Goal: Information Seeking & Learning: Check status

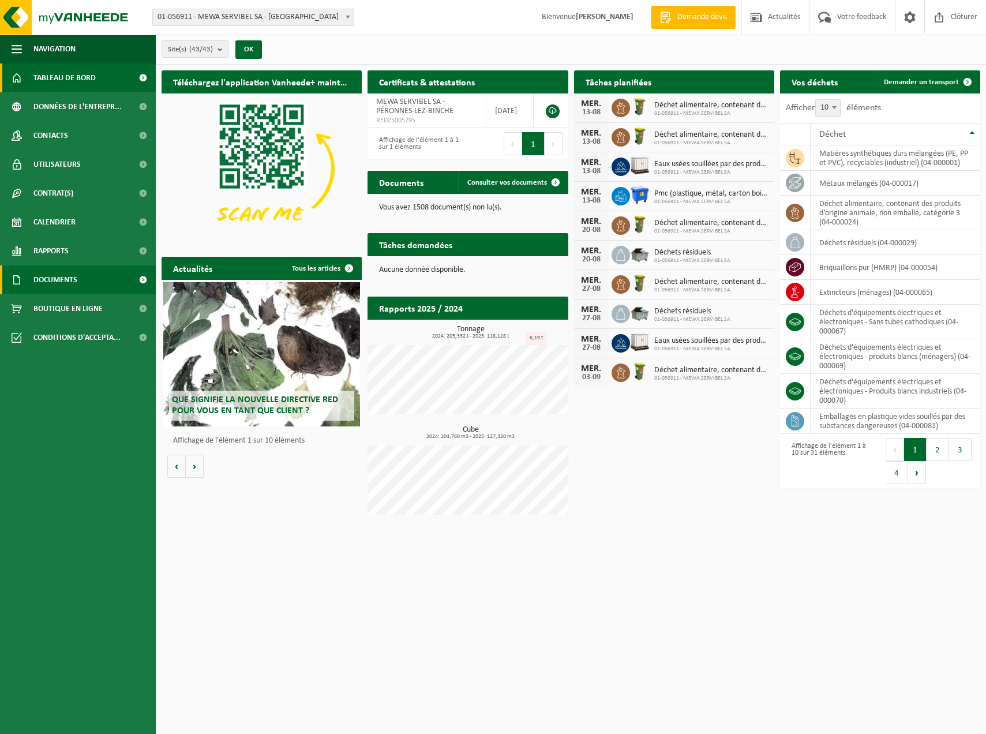
click at [54, 276] on span "Documents" at bounding box center [55, 279] width 44 height 29
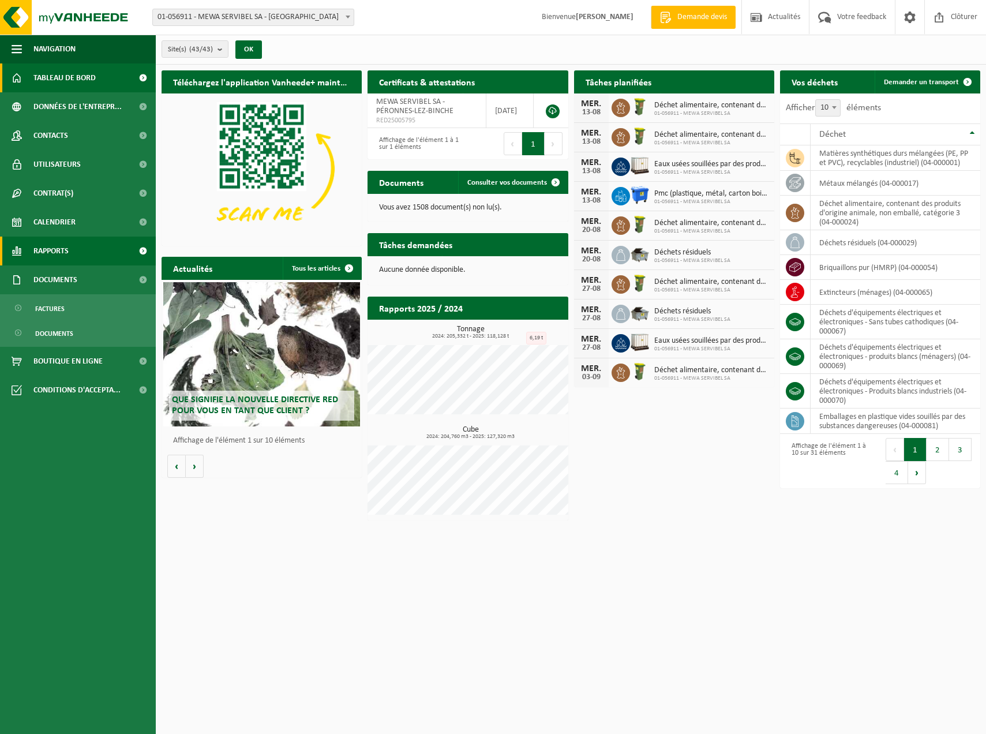
click at [58, 252] on span "Rapports" at bounding box center [50, 250] width 35 height 29
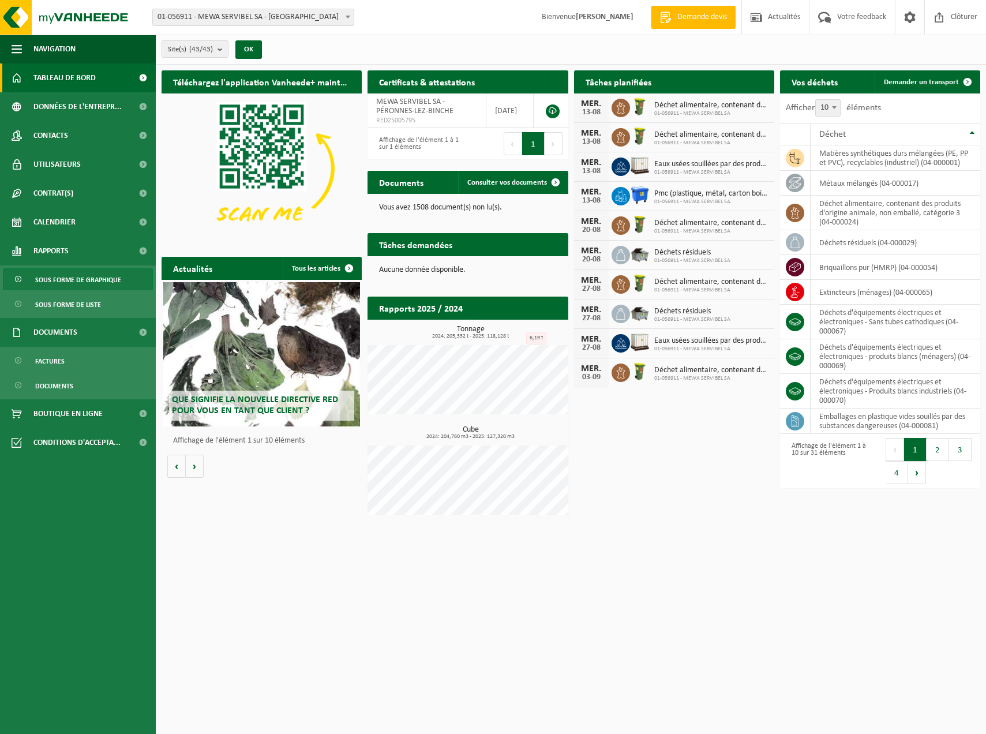
click at [64, 280] on span "Sous forme de graphique" at bounding box center [78, 280] width 86 height 22
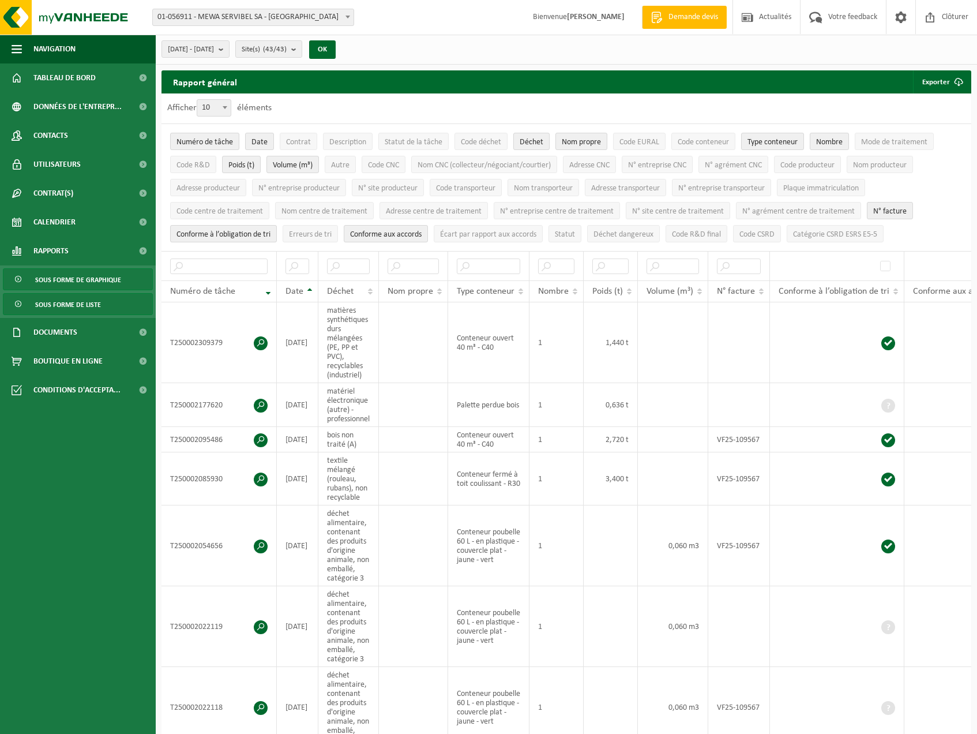
click at [65, 283] on span "Sous forme de graphique" at bounding box center [78, 280] width 86 height 22
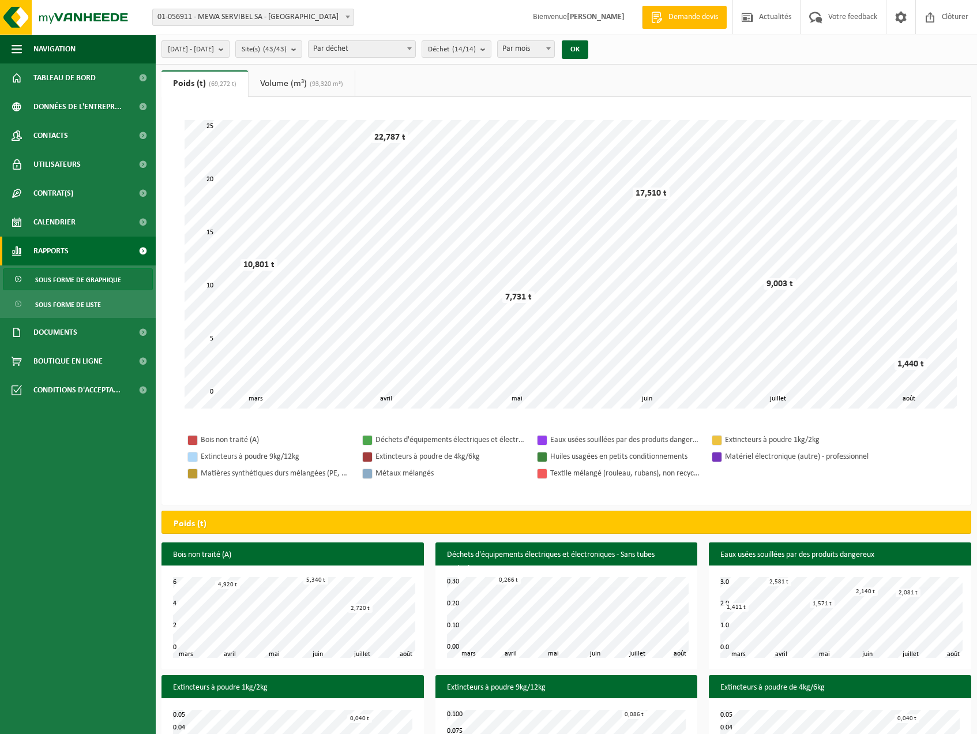
click at [214, 50] on span "2025-03-01 - 2025-08-13" at bounding box center [191, 49] width 46 height 17
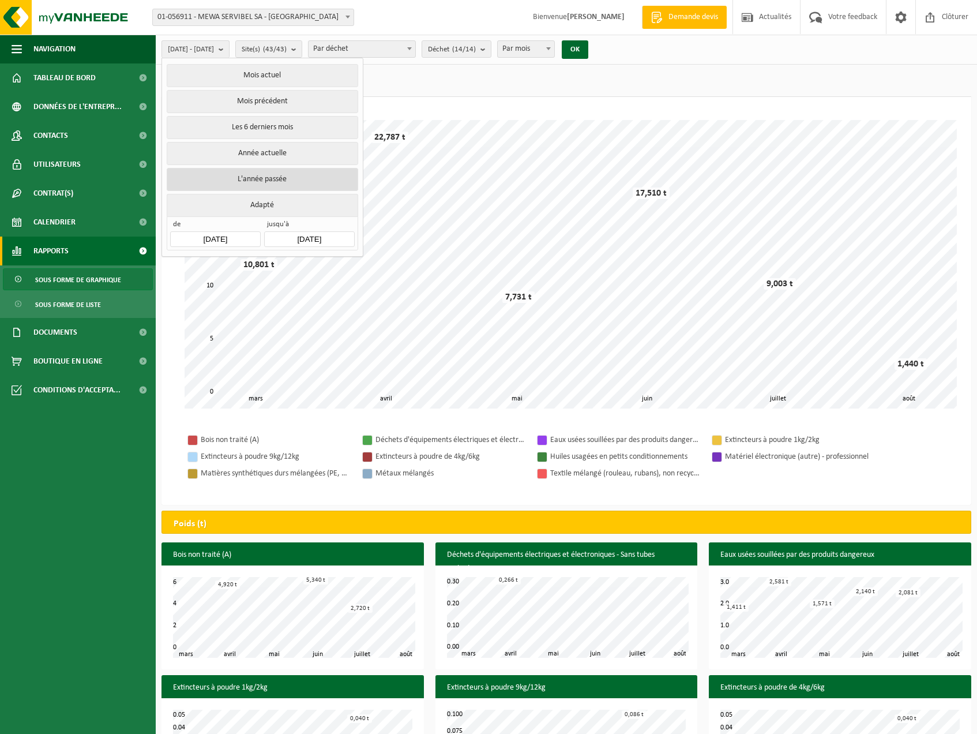
click at [290, 180] on button "L'année passée" at bounding box center [262, 179] width 191 height 23
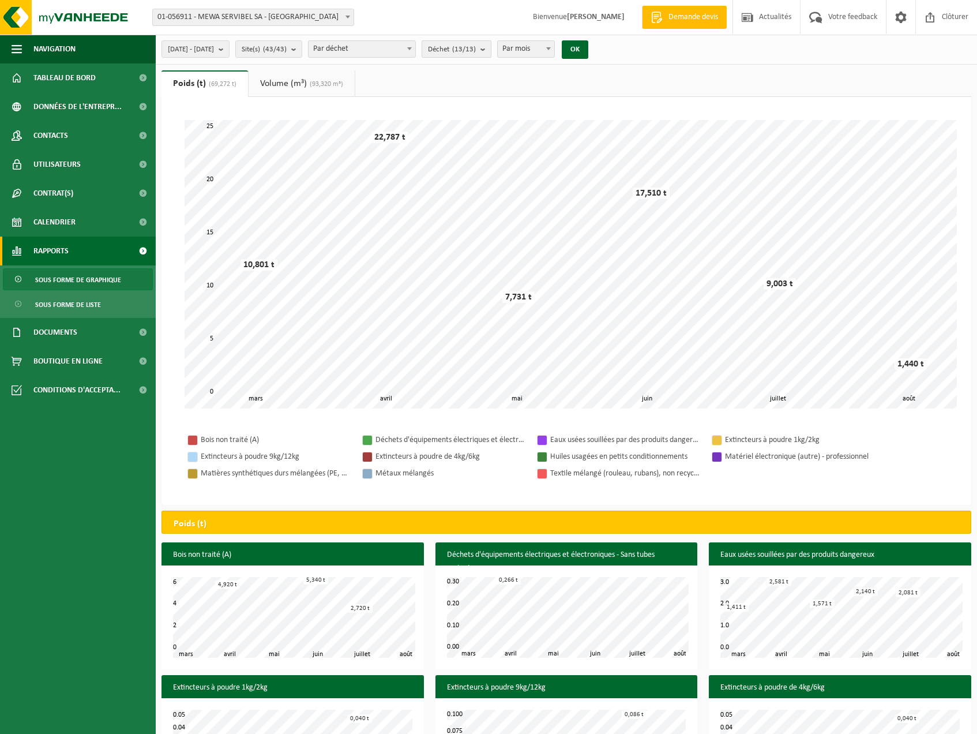
click at [491, 46] on b "submit" at bounding box center [485, 49] width 10 height 16
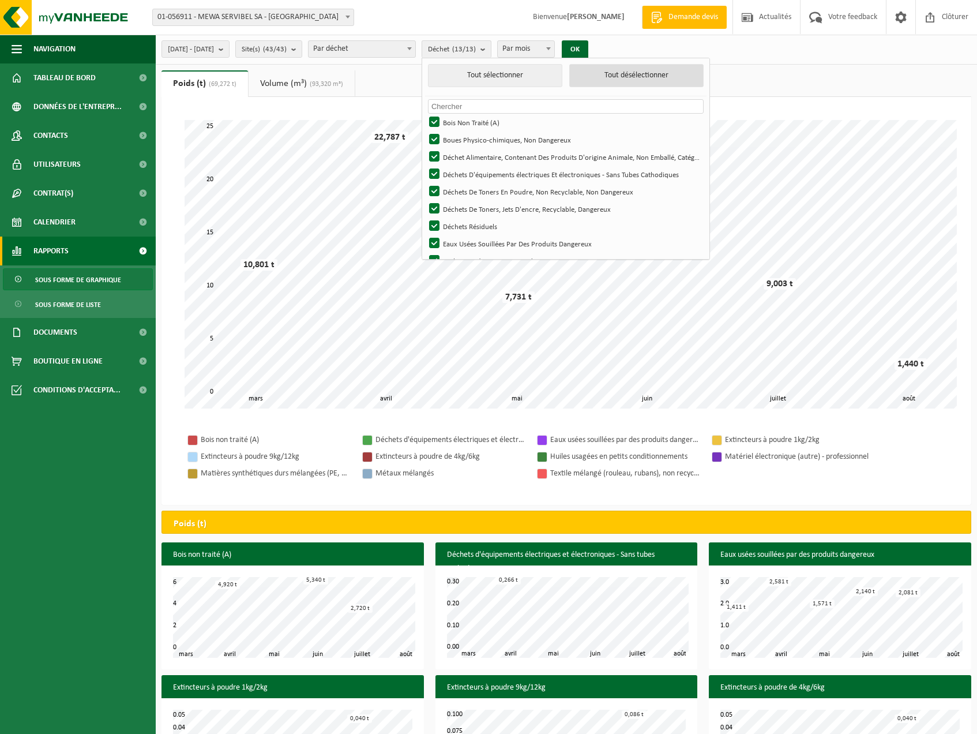
click at [642, 81] on button "Tout désélectionner" at bounding box center [636, 75] width 134 height 23
checkbox input "false"
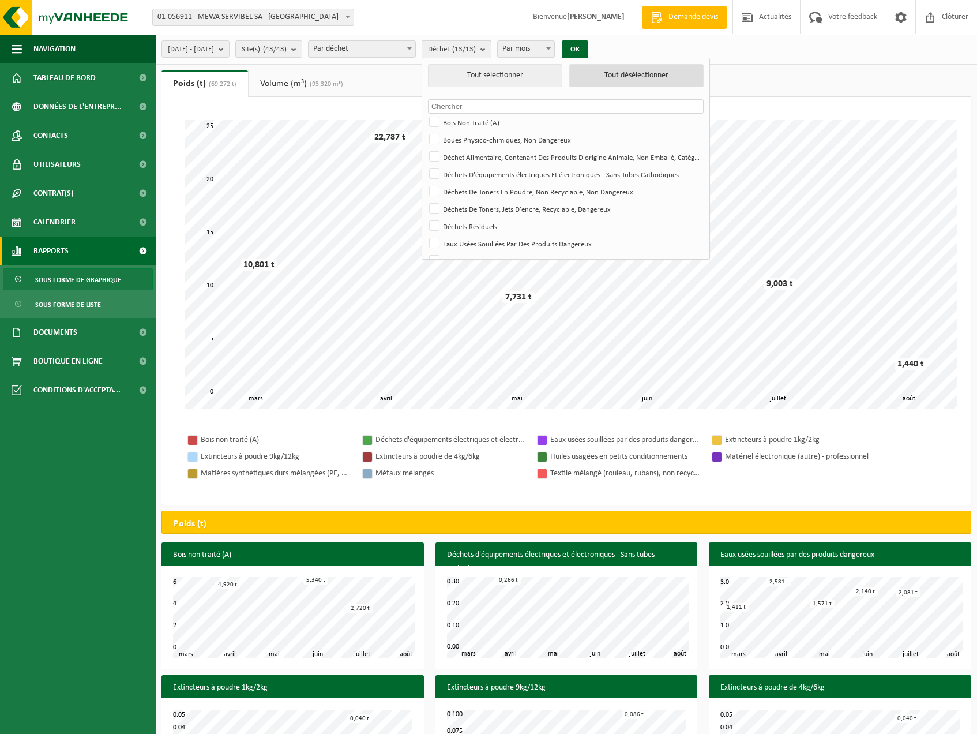
checkbox input "false"
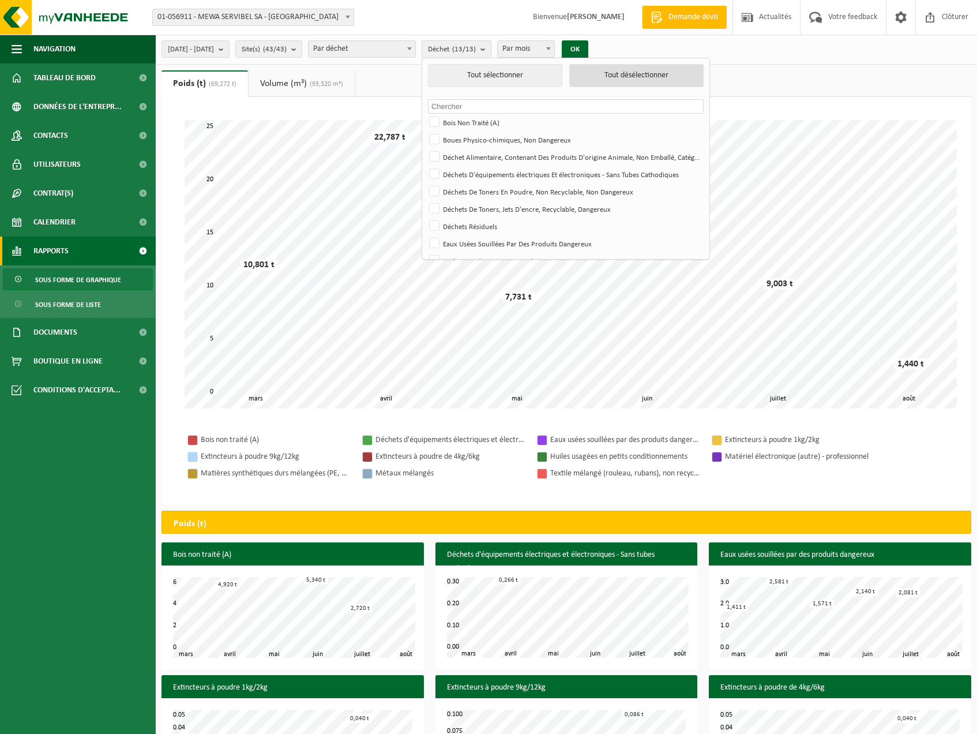
checkbox input "false"
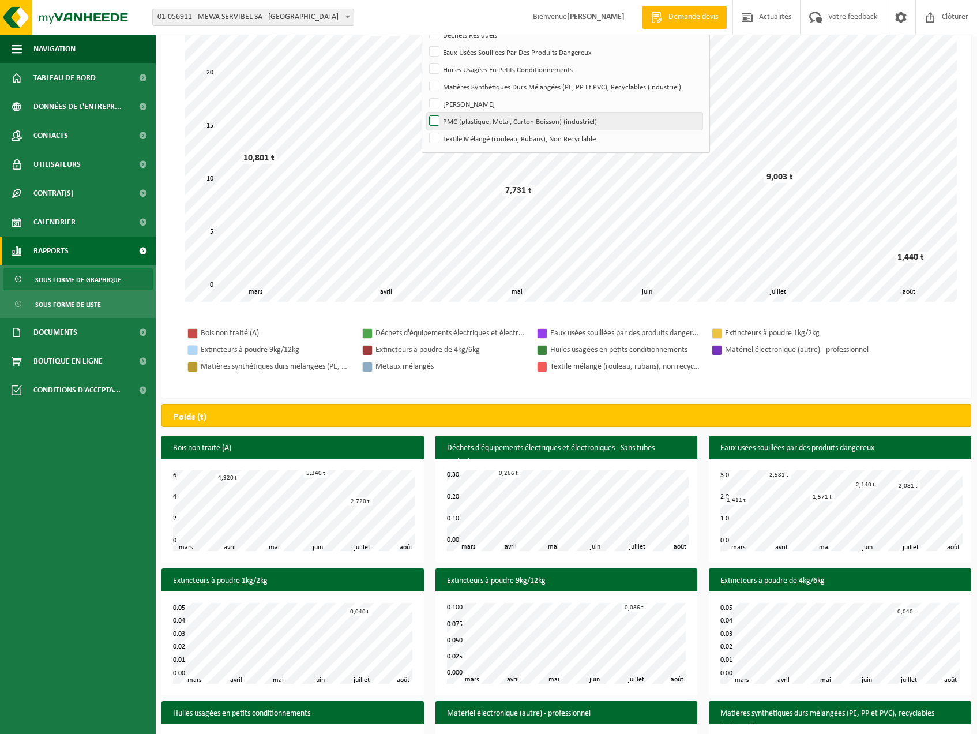
scroll to position [115, 0]
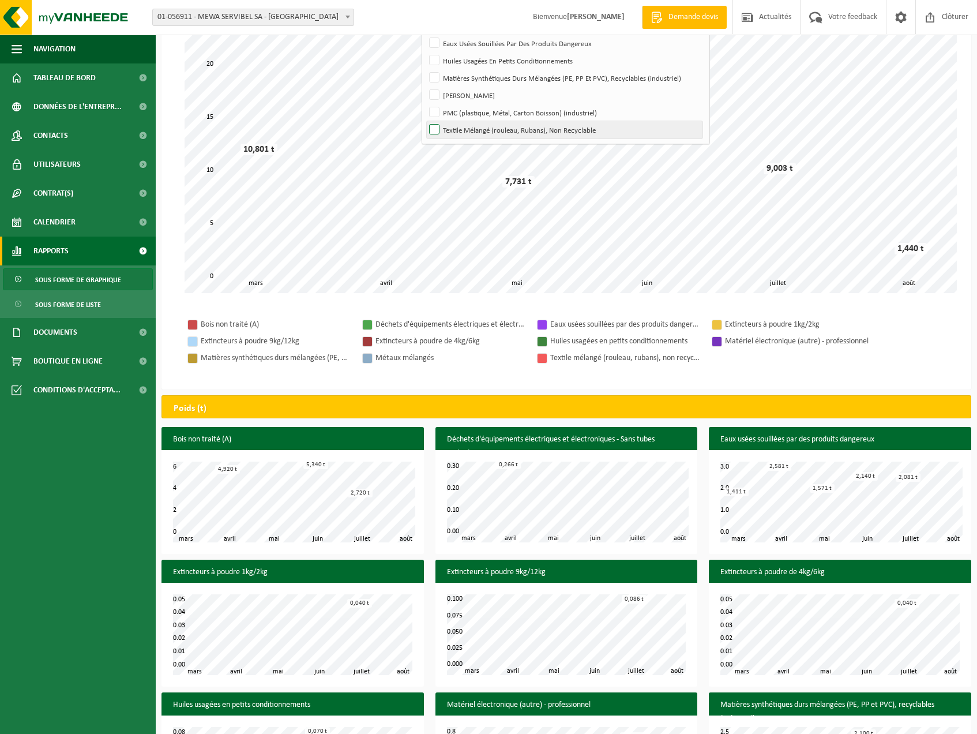
click at [464, 130] on label "Textile Mélangé (rouleau, Rubans), Non Recyclable" at bounding box center [565, 129] width 276 height 17
click at [425, 121] on input "Textile Mélangé (rouleau, Rubans), Non Recyclable" at bounding box center [424, 121] width 1 height 1
checkbox input "true"
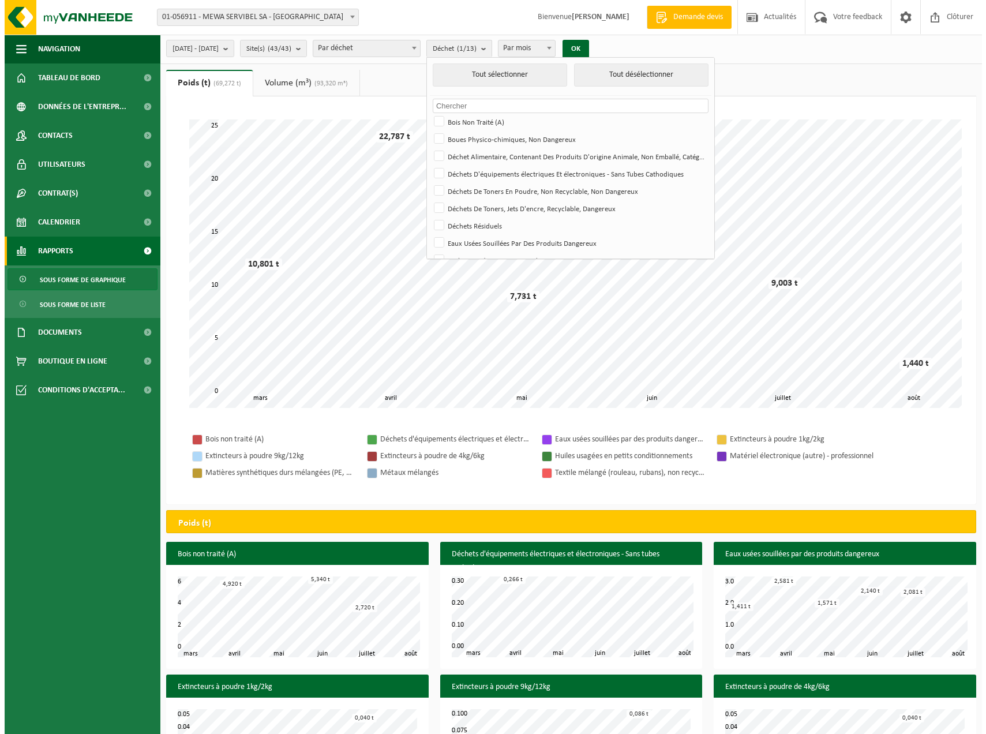
scroll to position [0, 0]
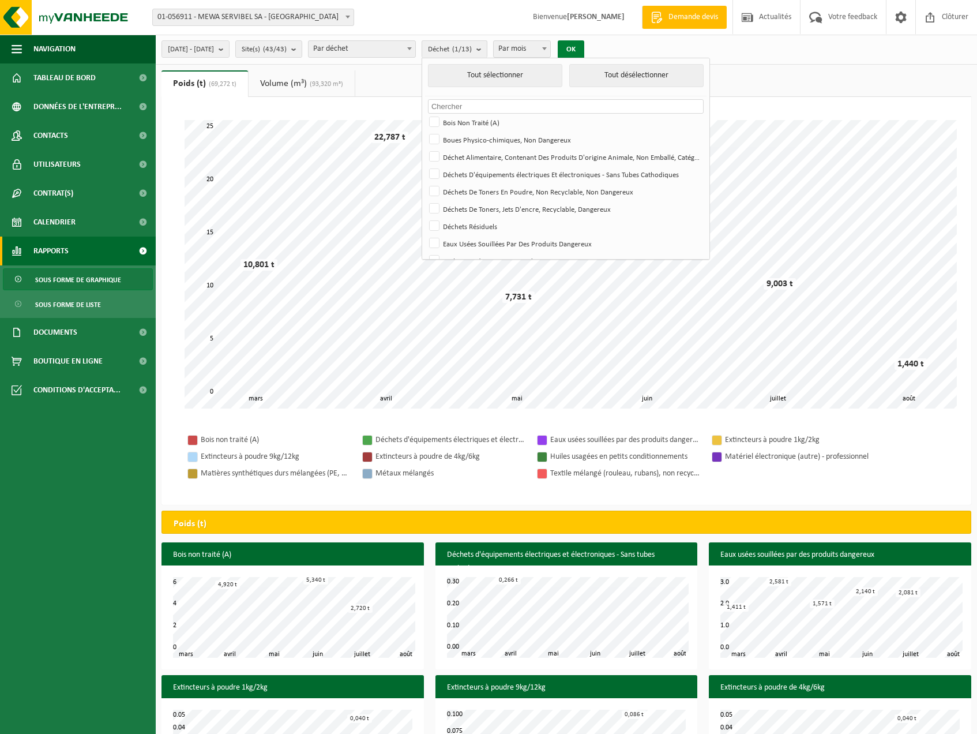
click at [584, 47] on button "OK" at bounding box center [571, 49] width 27 height 18
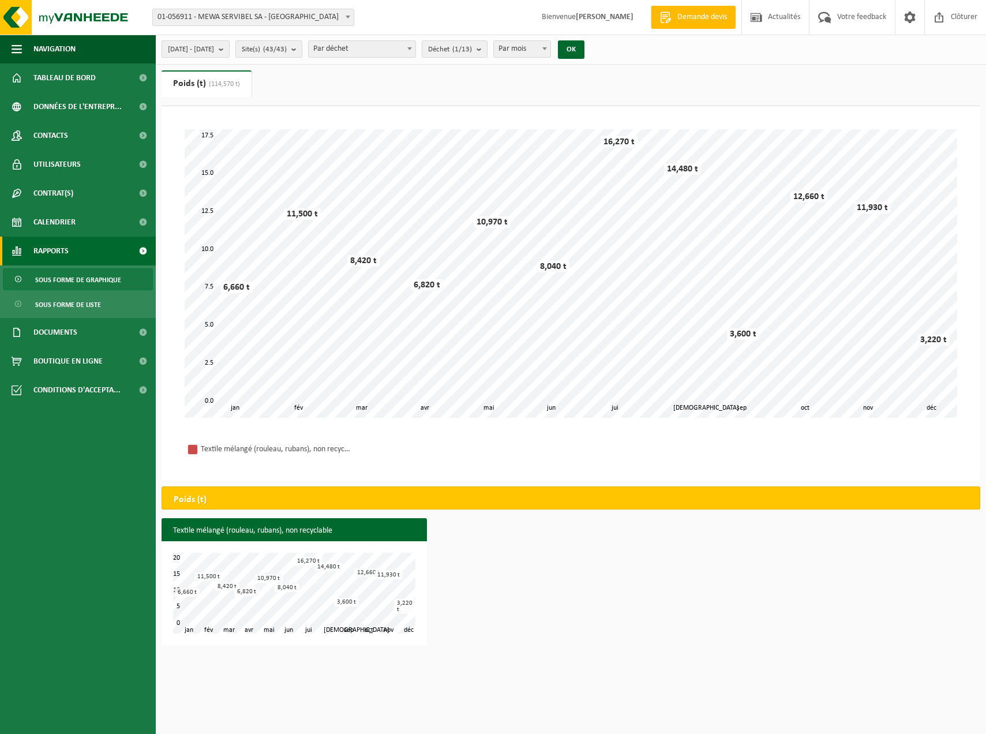
click at [229, 50] on b "submit" at bounding box center [224, 49] width 10 height 16
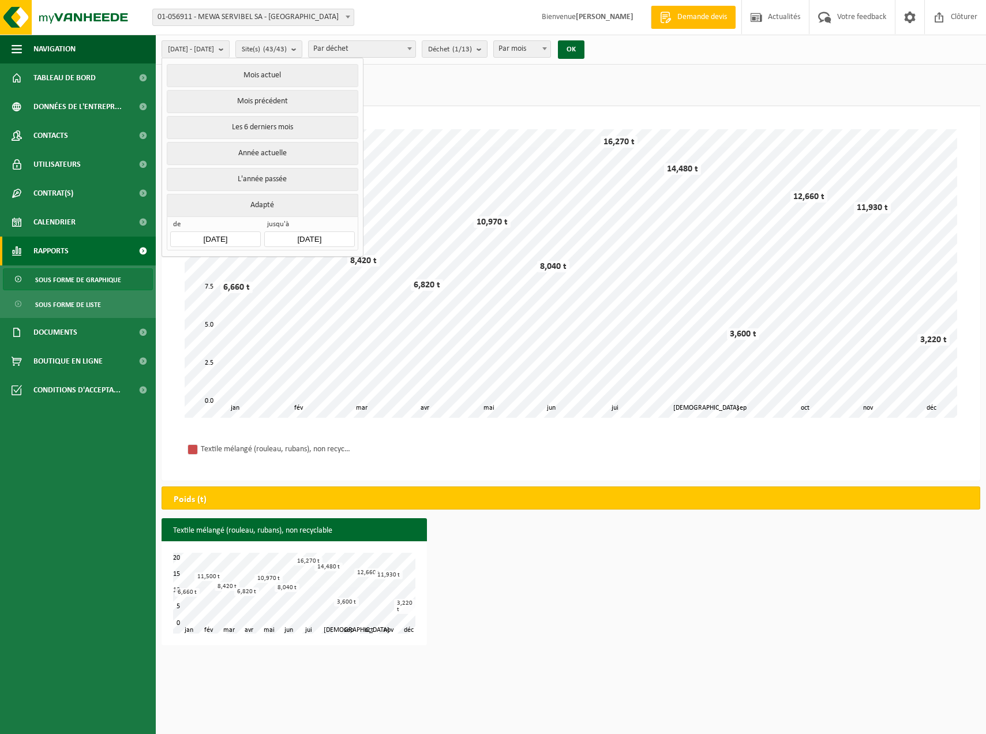
click at [376, 81] on ul "Poids (t) (114,570 t) Volume (m³) (93,320 m³)" at bounding box center [570, 88] width 818 height 36
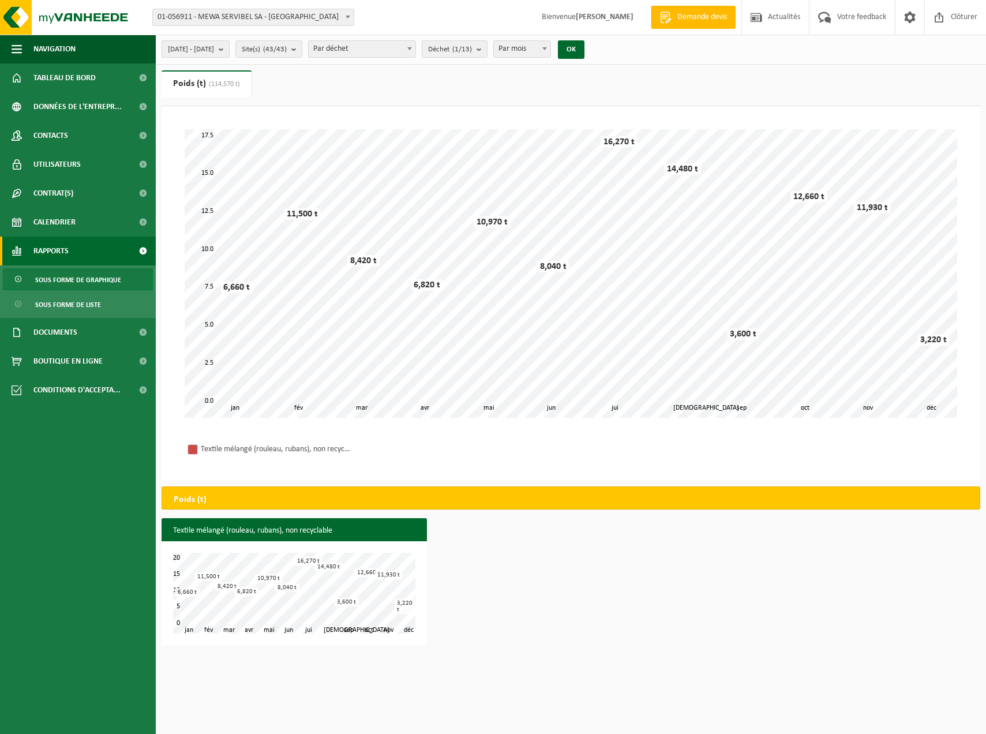
click at [229, 50] on b "submit" at bounding box center [224, 49] width 10 height 16
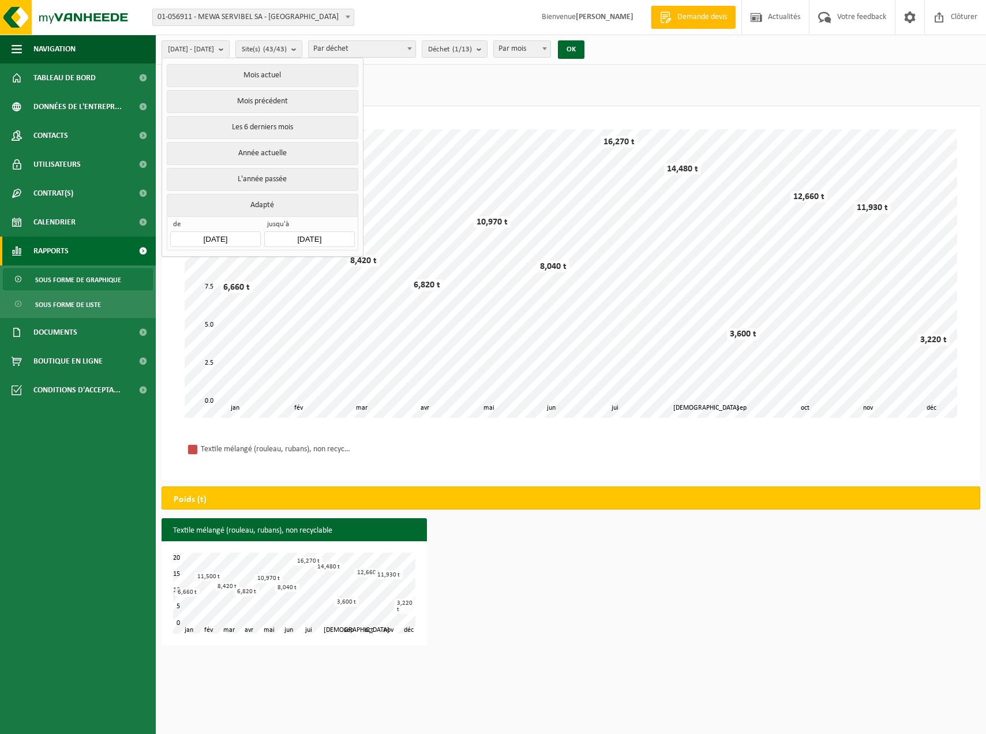
click at [395, 77] on ul "Poids (t) (114,570 t) Volume (m³) (93,320 m³)" at bounding box center [570, 88] width 818 height 36
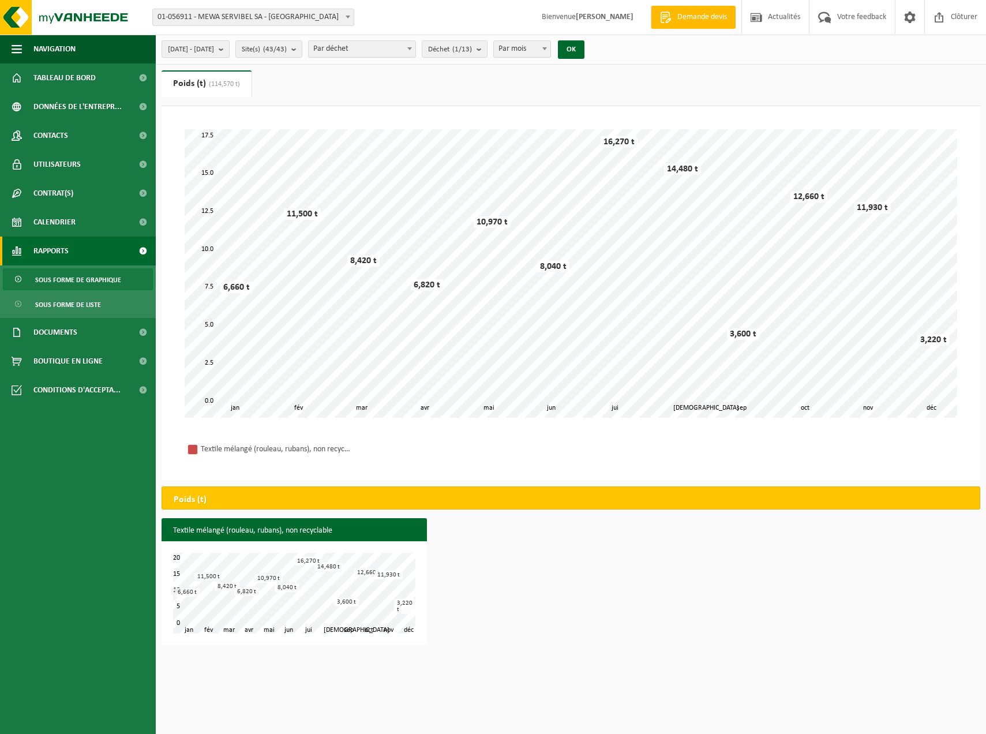
click at [229, 48] on b "submit" at bounding box center [224, 49] width 10 height 16
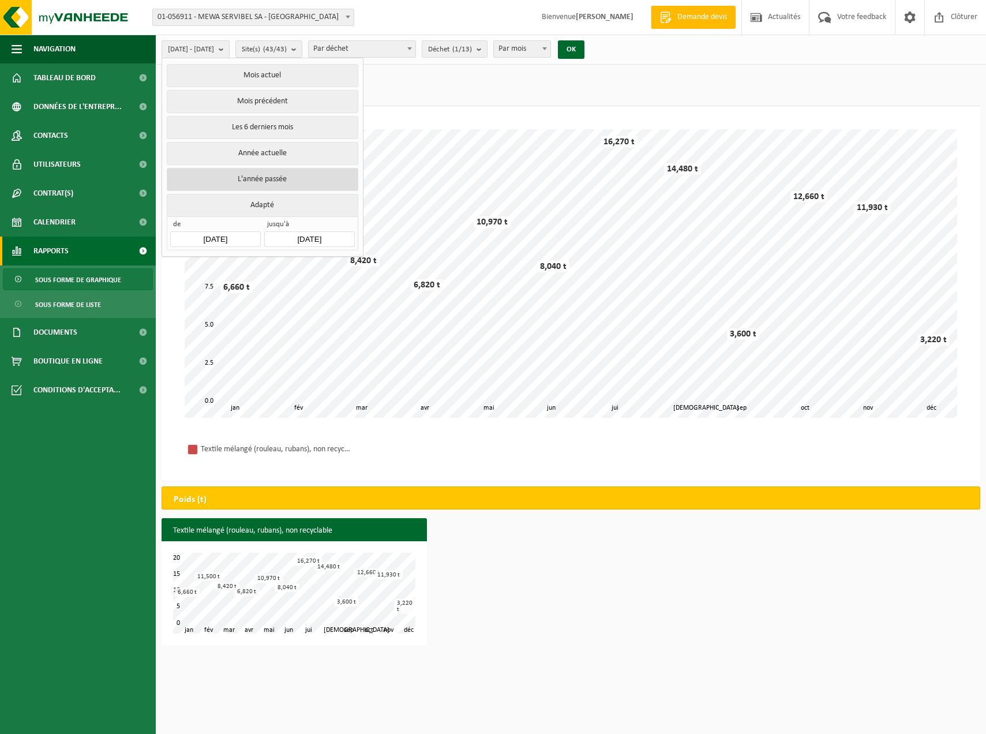
click at [276, 175] on button "L'année passée" at bounding box center [262, 179] width 191 height 23
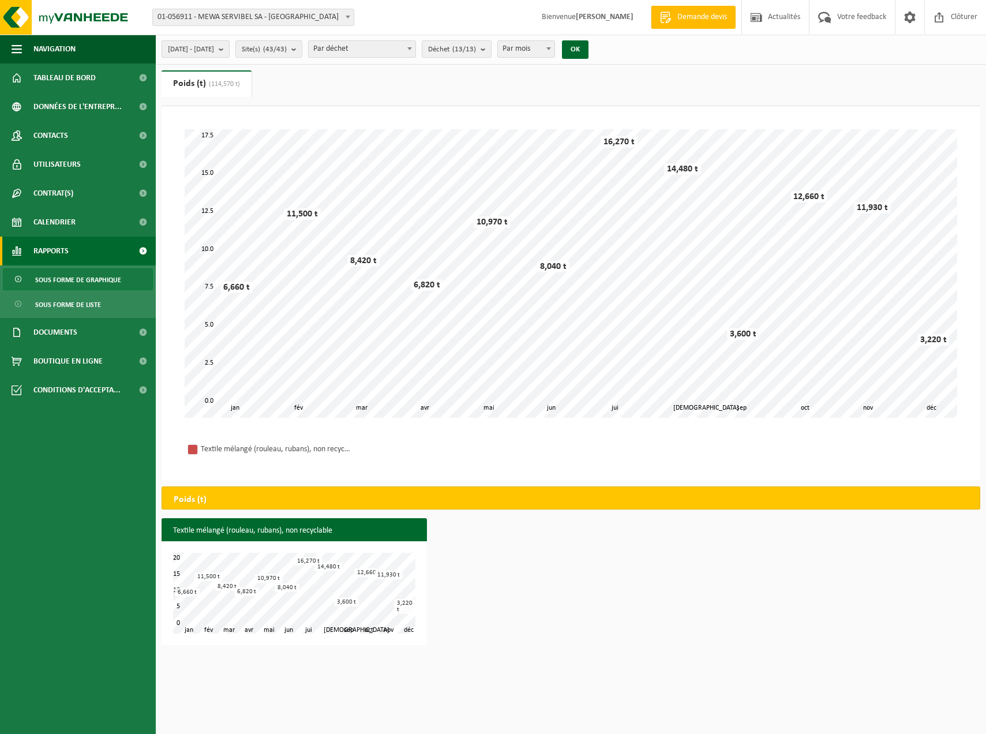
click at [229, 56] on b "submit" at bounding box center [224, 49] width 10 height 16
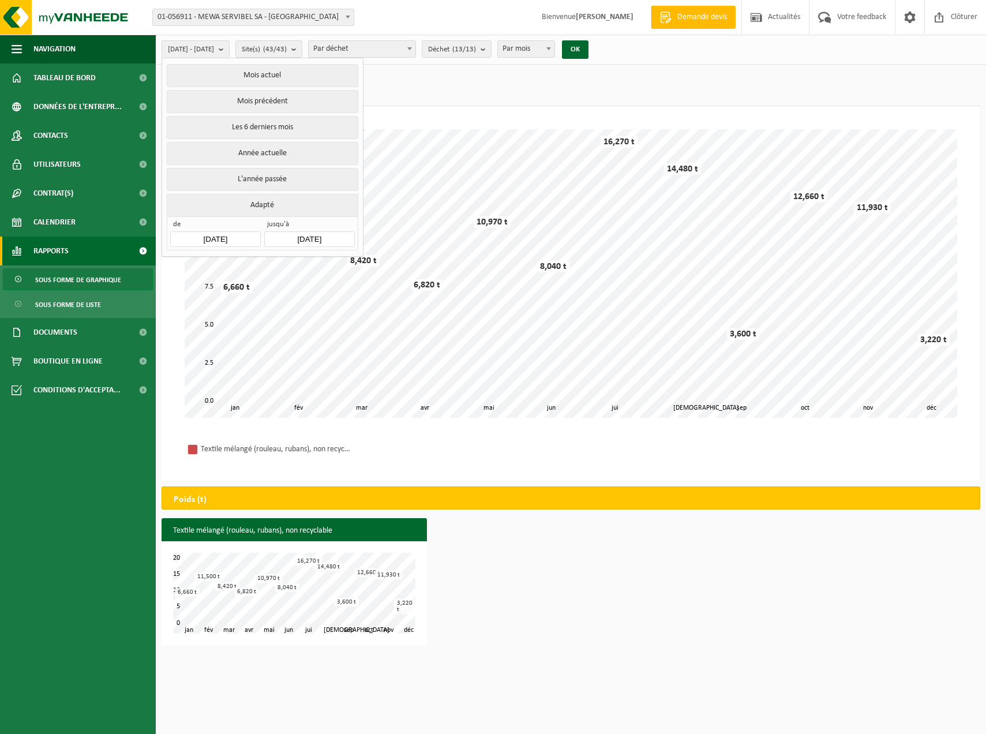
click at [217, 235] on input "2024-01-01" at bounding box center [215, 239] width 90 height 16
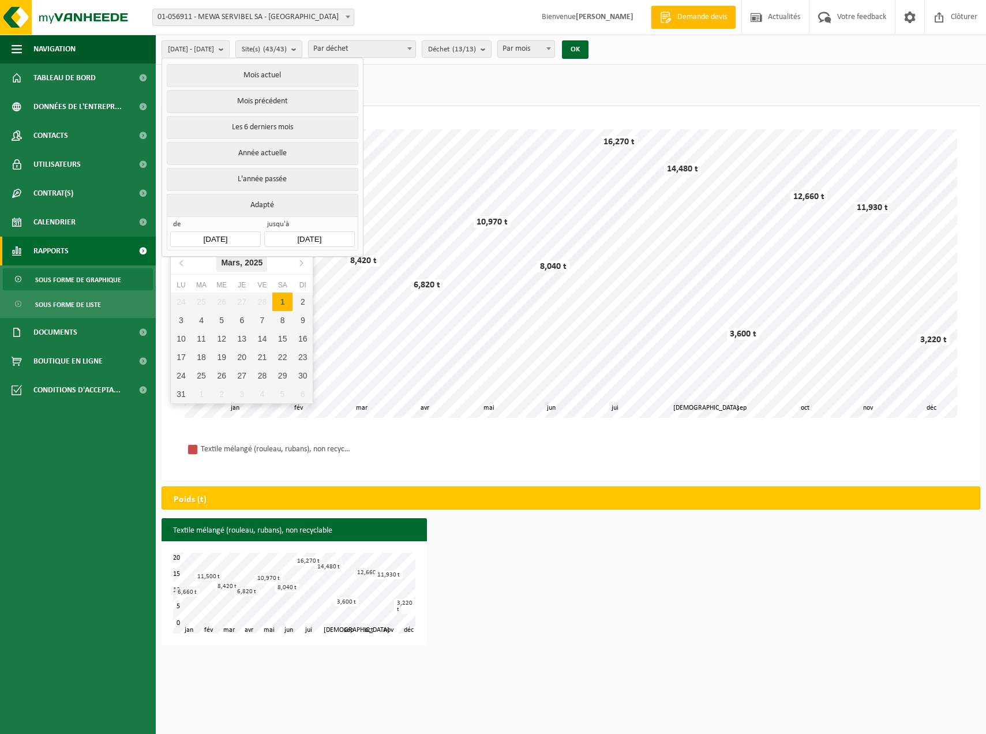
click at [225, 266] on div "Mars, 2025" at bounding box center [241, 262] width 51 height 18
click at [189, 284] on div "Jan" at bounding box center [194, 286] width 47 height 24
click at [258, 261] on icon "2025" at bounding box center [258, 262] width 18 height 8
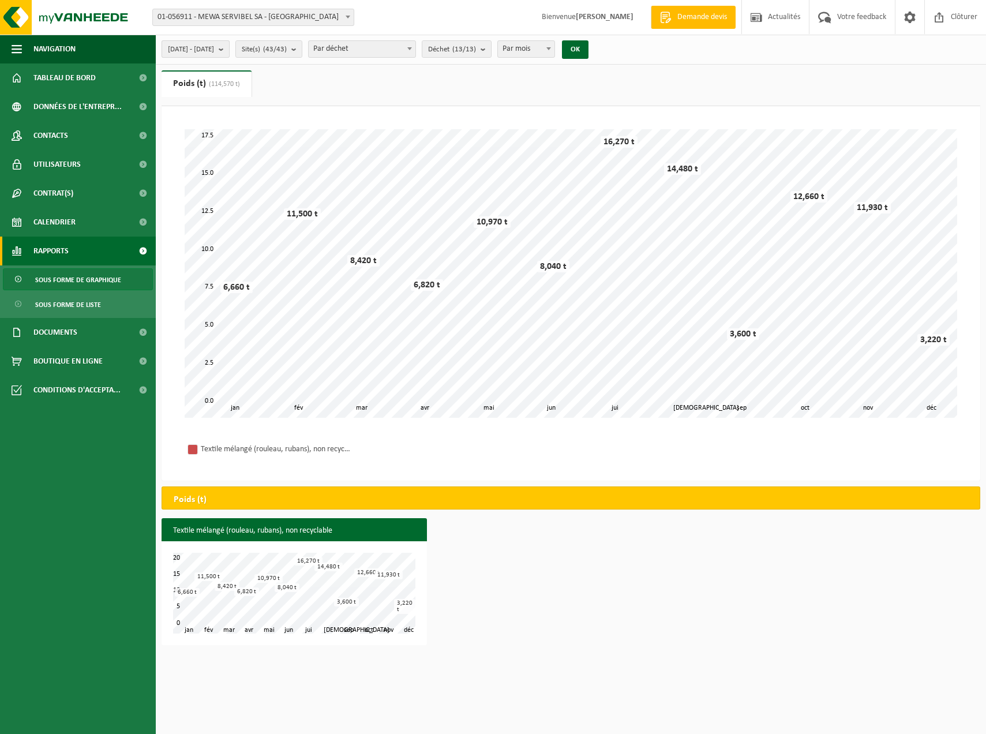
click at [214, 55] on span "2024-01-01 - 2024-12-31" at bounding box center [191, 49] width 46 height 17
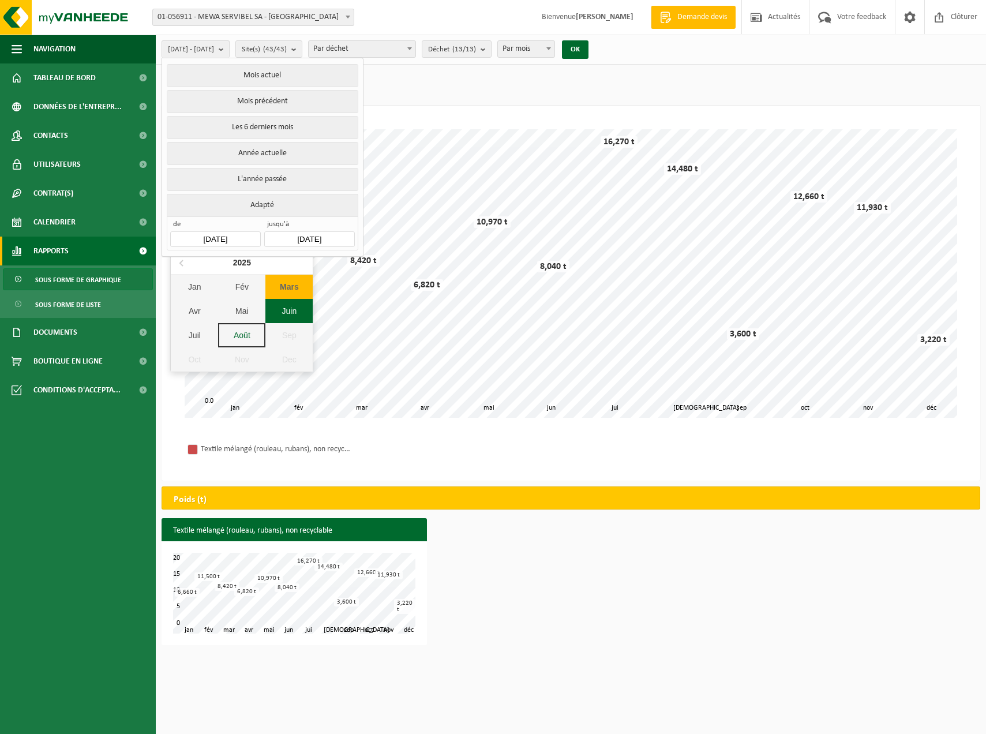
click at [222, 234] on input "2024-01-01" at bounding box center [215, 239] width 90 height 16
click at [197, 280] on div "Jan" at bounding box center [194, 286] width 47 height 24
click at [294, 262] on icon at bounding box center [301, 262] width 18 height 18
click at [185, 264] on icon at bounding box center [182, 262] width 18 height 18
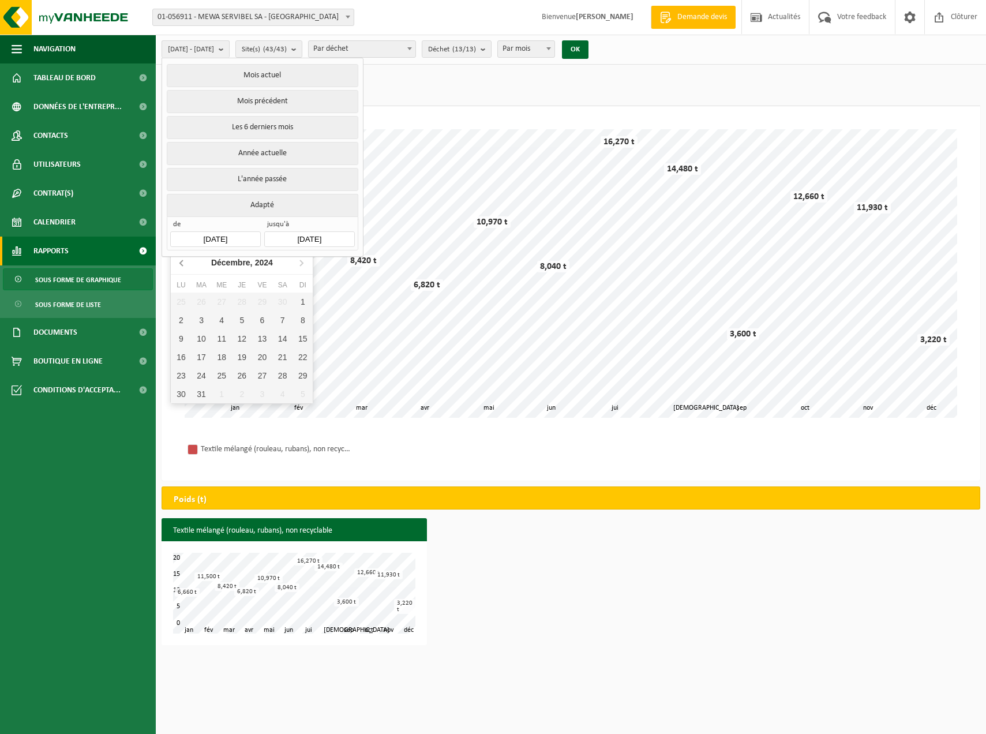
click at [185, 264] on icon at bounding box center [182, 262] width 18 height 18
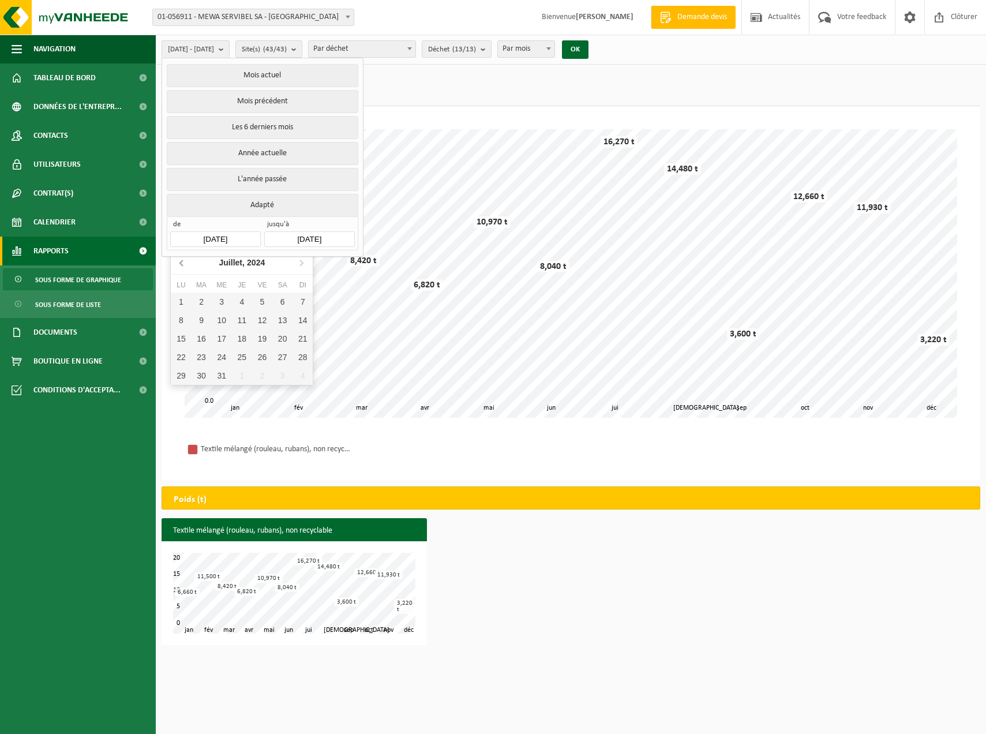
click at [185, 264] on icon at bounding box center [182, 262] width 18 height 18
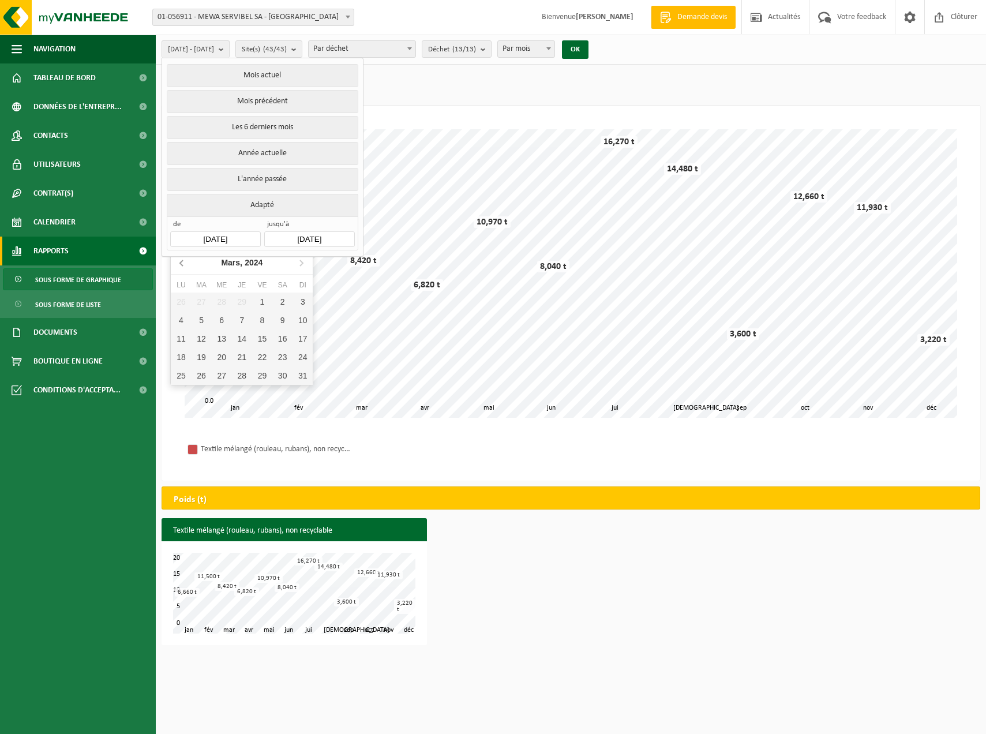
click at [185, 264] on icon at bounding box center [182, 262] width 18 height 18
click at [180, 263] on icon at bounding box center [181, 263] width 3 height 6
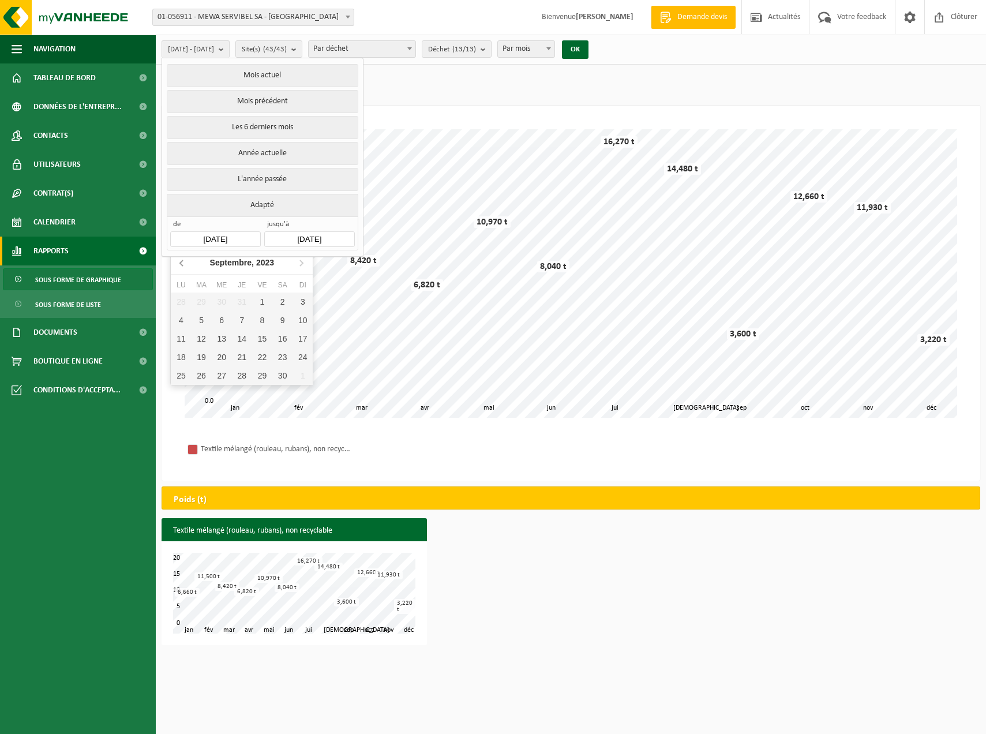
click at [180, 263] on icon at bounding box center [181, 263] width 3 height 6
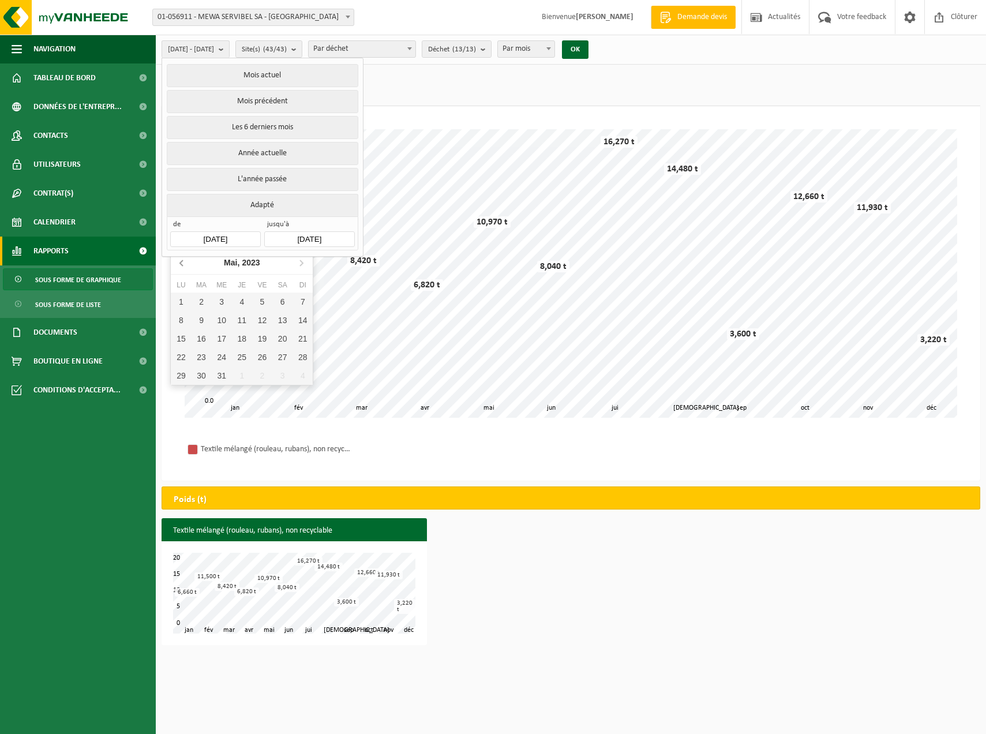
click at [180, 263] on icon at bounding box center [181, 263] width 3 height 6
click at [303, 262] on icon at bounding box center [301, 262] width 18 height 18
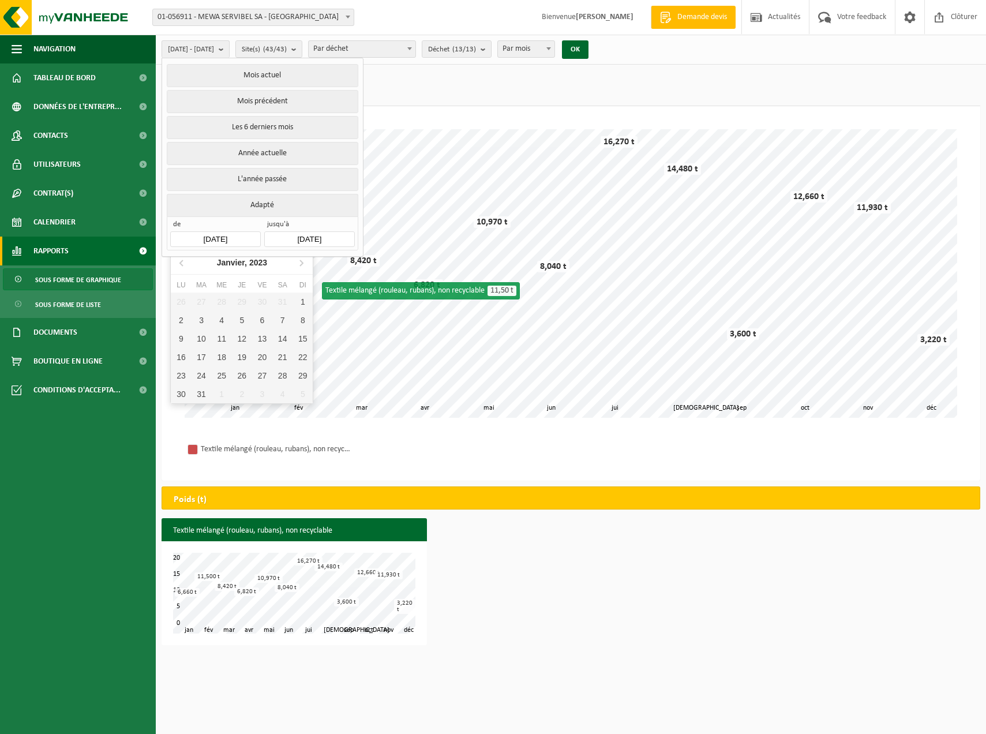
click at [244, 240] on input "2024-01-01" at bounding box center [215, 239] width 90 height 16
click at [301, 302] on div "1" at bounding box center [302, 301] width 20 height 18
type input "2023-01-01"
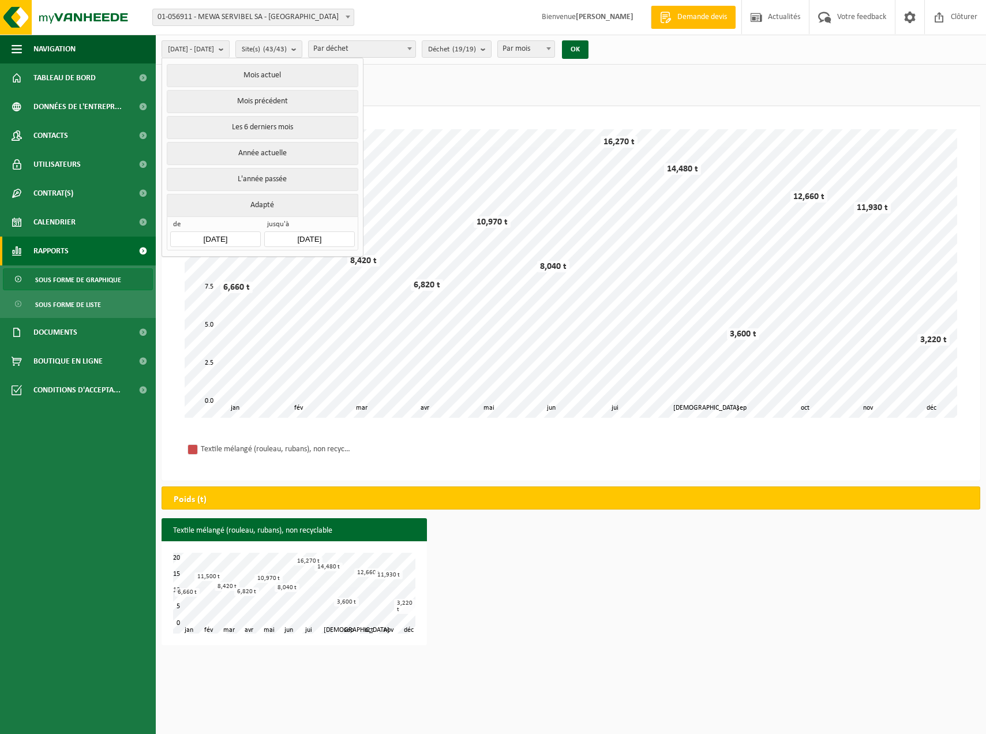
click at [303, 238] on input "[DATE]" at bounding box center [309, 239] width 90 height 16
click at [339, 261] on icon "2025" at bounding box center [347, 262] width 18 height 8
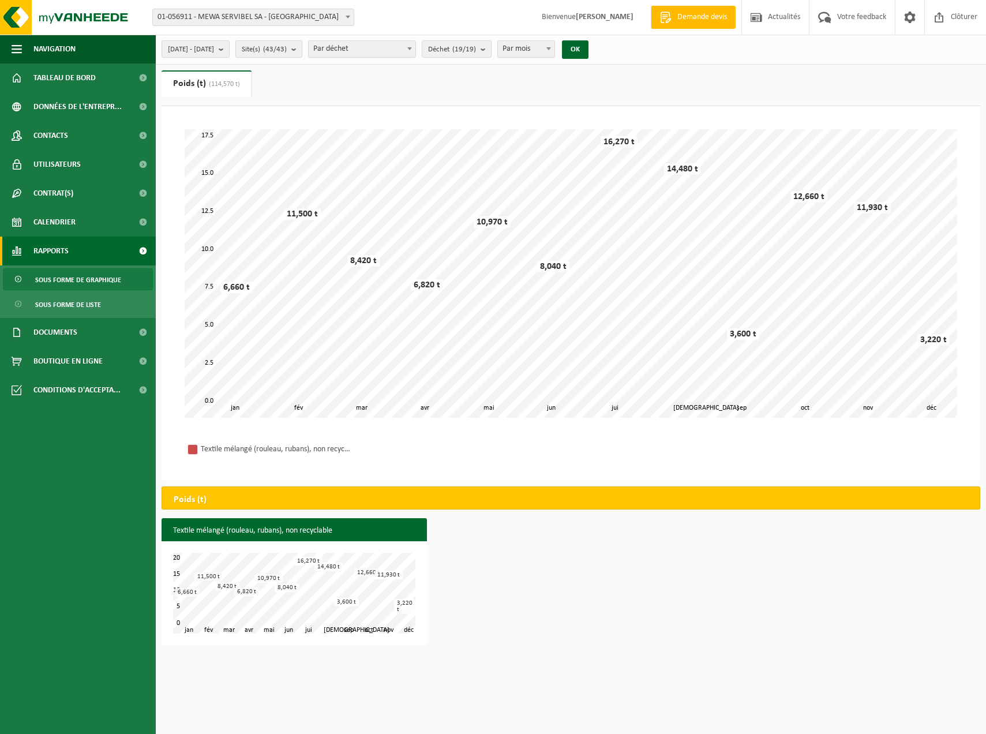
click at [263, 49] on div "2023-01-01 - 2025-08-13 Mois actuel Mois précédent Les 6 derniers mois Année ac…" at bounding box center [378, 49] width 445 height 25
click at [229, 49] on b "submit" at bounding box center [224, 49] width 10 height 16
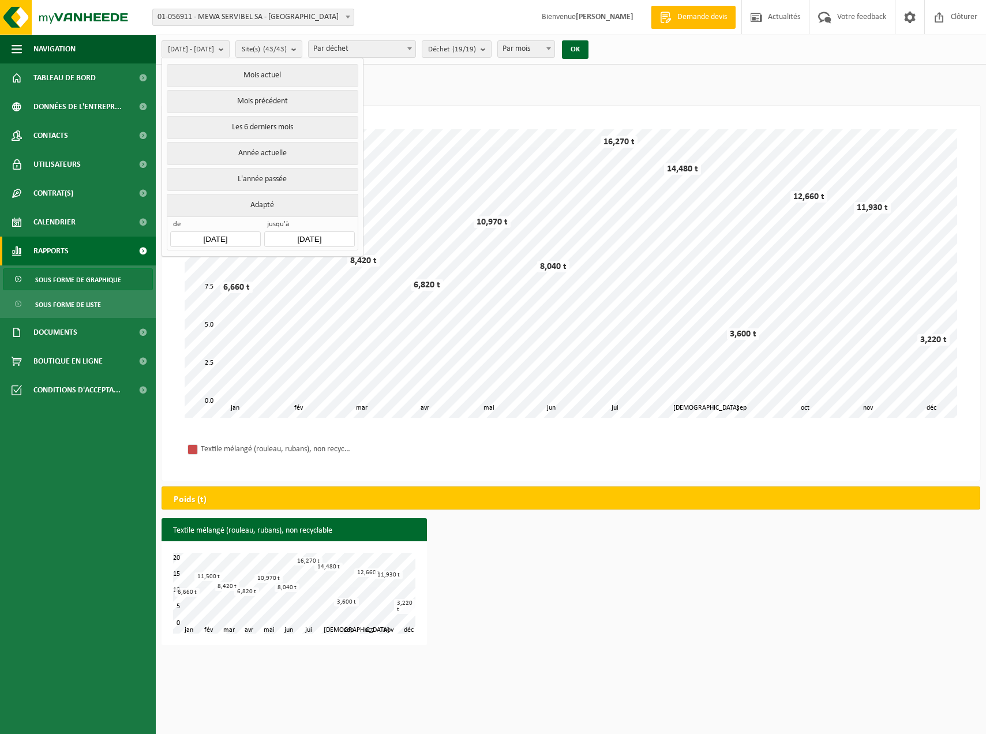
click at [298, 238] on input "[DATE]" at bounding box center [309, 239] width 90 height 16
click at [375, 353] on div "Dec" at bounding box center [382, 359] width 47 height 24
click at [360, 264] on icon "2025" at bounding box center [357, 262] width 18 height 8
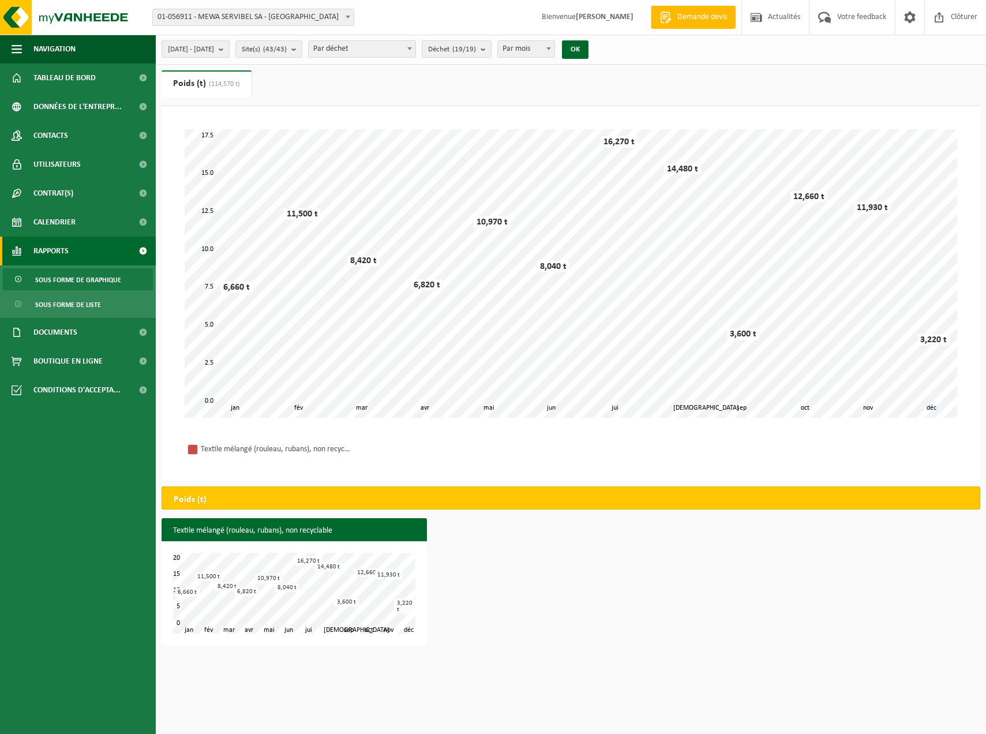
click at [230, 49] on button "2023-01-01 - 2025-08-13" at bounding box center [195, 48] width 68 height 17
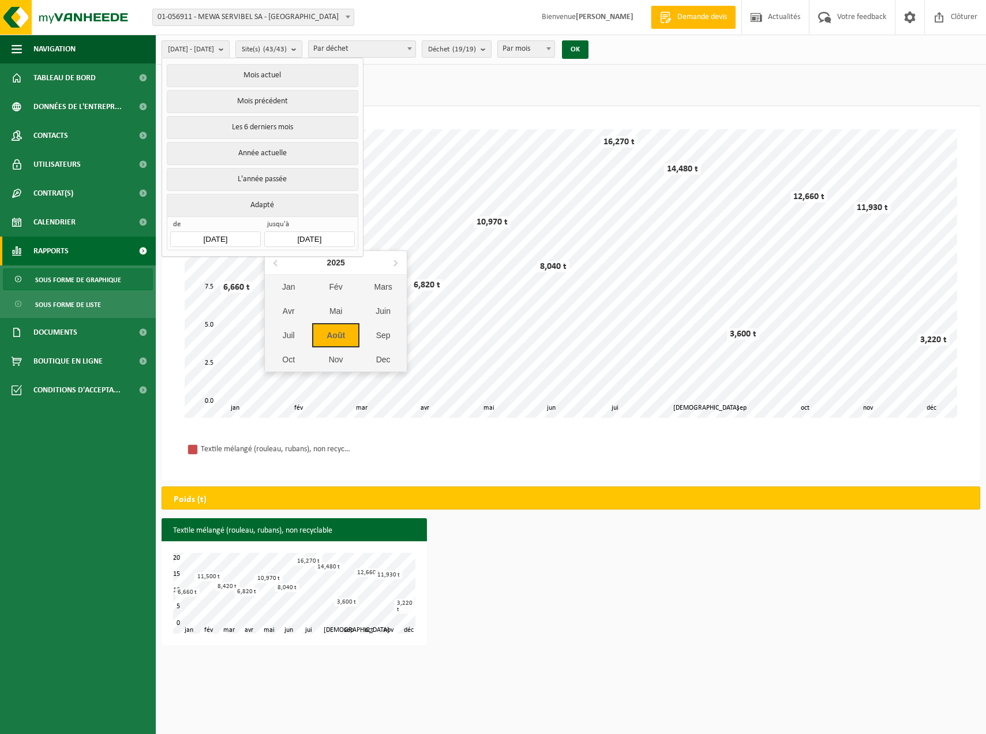
click at [282, 231] on input "[DATE]" at bounding box center [309, 239] width 90 height 16
click at [326, 264] on div "2025" at bounding box center [335, 262] width 27 height 18
click at [336, 262] on div "2020 - 2029" at bounding box center [336, 262] width 70 height 18
click at [324, 324] on div "2024" at bounding box center [318, 323] width 36 height 32
click at [329, 261] on div "2024" at bounding box center [335, 262] width 27 height 18
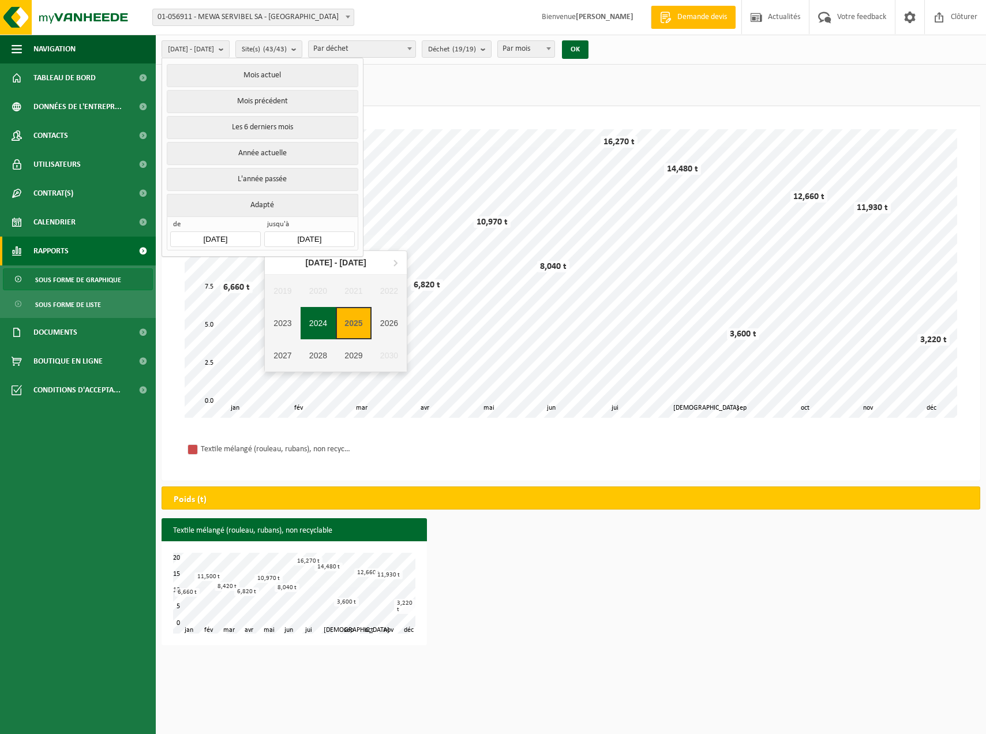
click at [292, 320] on div "2023" at bounding box center [283, 323] width 36 height 32
click at [303, 282] on div "Jan" at bounding box center [288, 286] width 47 height 24
click at [317, 257] on div "Janvier, 2023" at bounding box center [336, 262] width 60 height 18
click at [379, 352] on div "Dec" at bounding box center [382, 359] width 47 height 24
click at [336, 235] on input "[DATE]" at bounding box center [309, 239] width 90 height 16
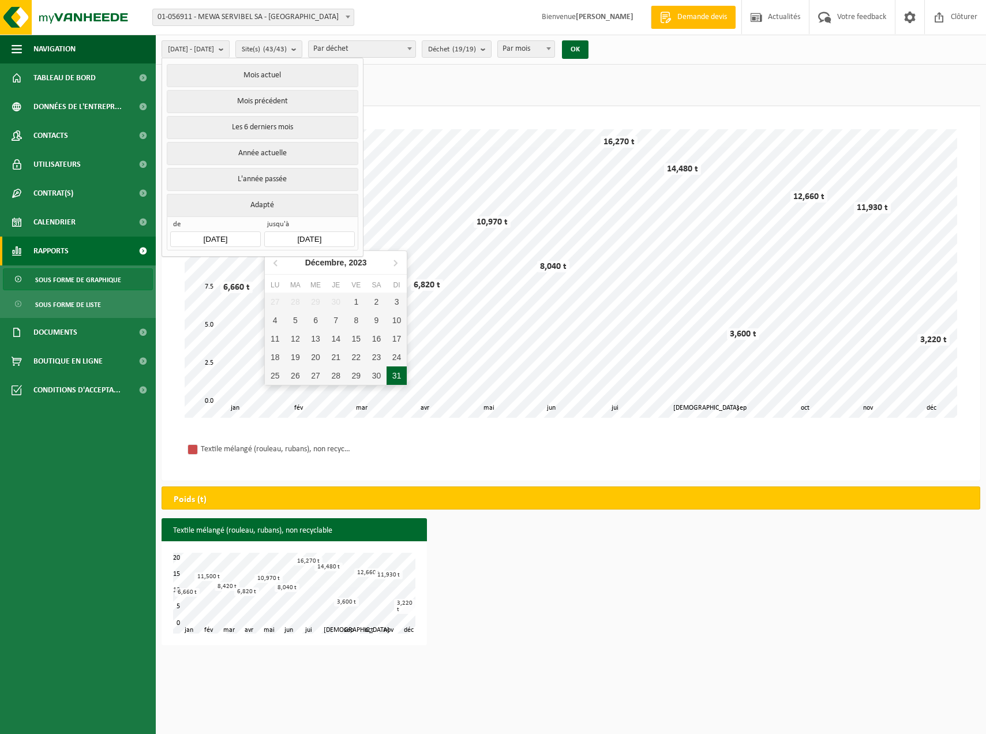
click at [396, 368] on div "31" at bounding box center [396, 375] width 20 height 18
type input "2023-12-31"
type input "2023-01-01"
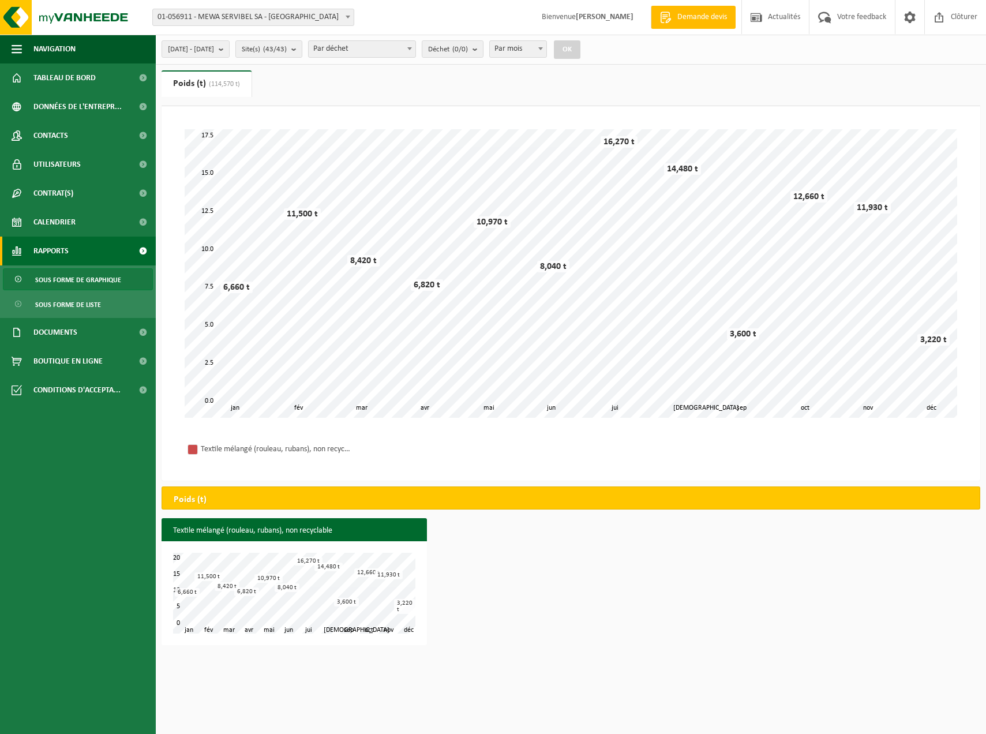
click at [580, 48] on button "OK" at bounding box center [567, 49] width 27 height 18
click at [284, 76] on ul "Poids (t) (114,570 t) Volume (m³) (93,320 m³)" at bounding box center [570, 88] width 818 height 36
click at [214, 48] on span "2023-01-01 - 2023-12-31" at bounding box center [191, 49] width 46 height 17
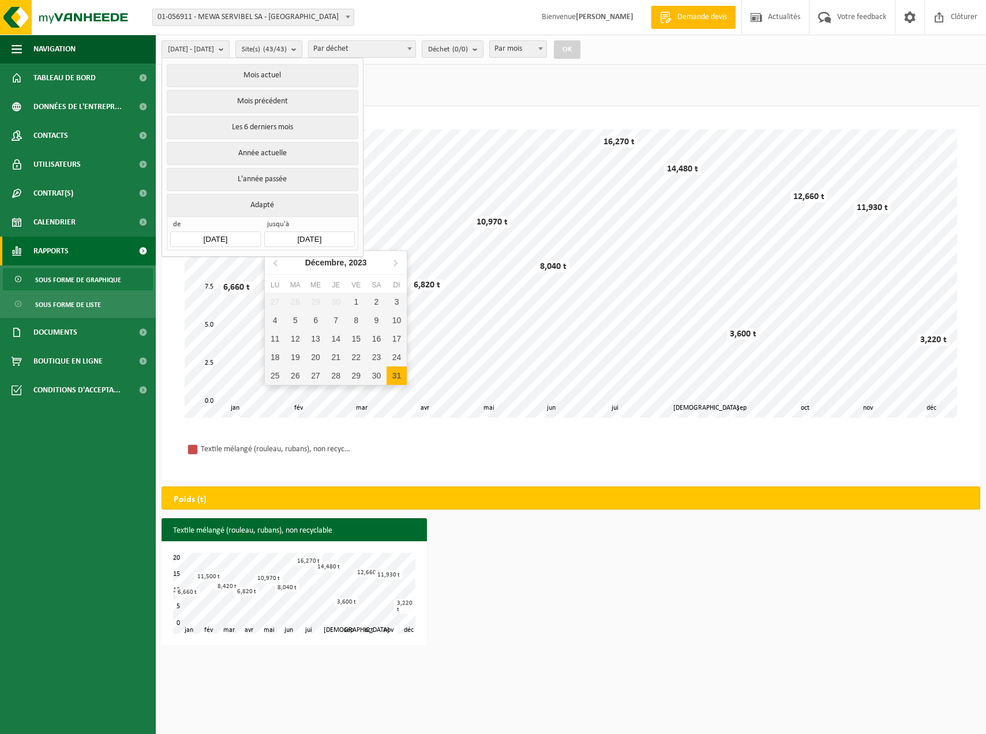
click at [291, 237] on input "2023-12-31" at bounding box center [309, 239] width 90 height 16
type input "2023-01-01"
click at [566, 73] on ul "Poids (t) (114,570 t) Volume (m³) (93,320 m³)" at bounding box center [570, 88] width 818 height 36
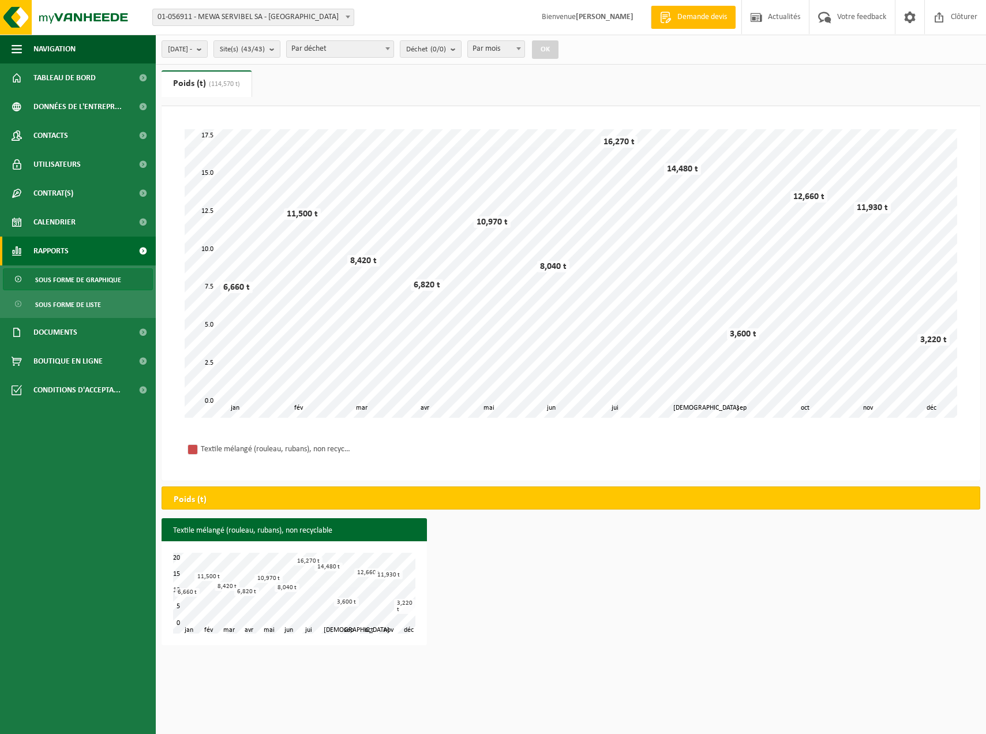
click at [553, 47] on button "OK" at bounding box center [545, 49] width 27 height 18
click at [555, 51] on button "OK" at bounding box center [545, 49] width 27 height 18
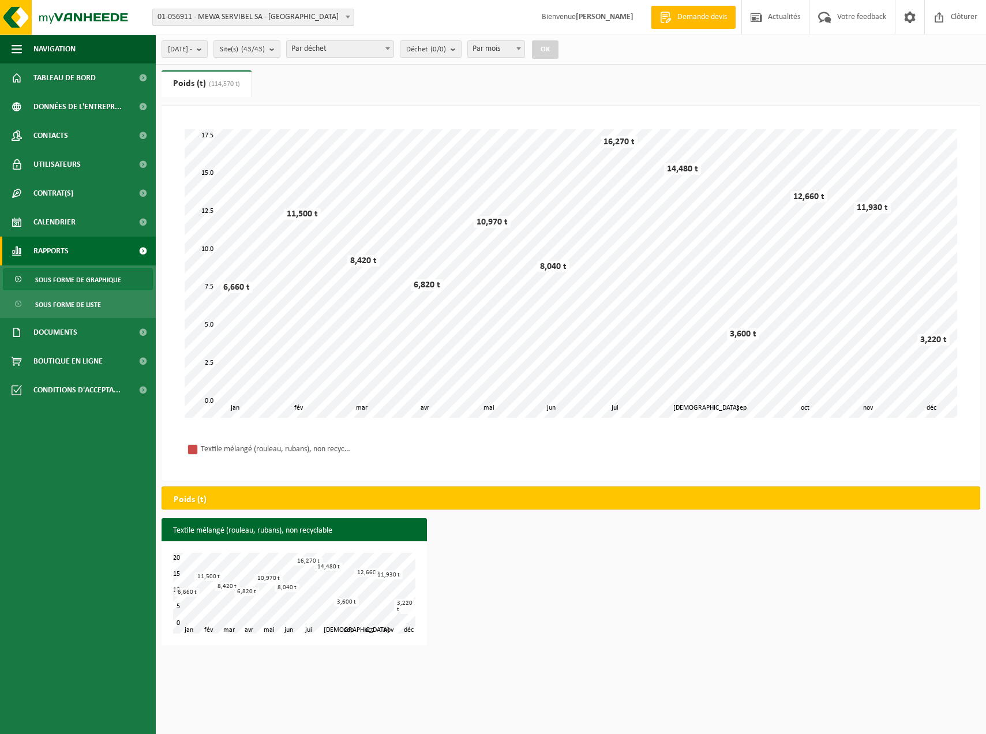
drag, startPoint x: 371, startPoint y: 80, endPoint x: 363, endPoint y: 83, distance: 8.3
click at [363, 83] on ul "Poids (t) (114,570 t) Volume (m³) (93,320 m³)" at bounding box center [570, 88] width 818 height 36
click at [365, 82] on ul "Poids (t) (114,570 t) Volume (m³) (93,320 m³)" at bounding box center [570, 88] width 818 height 36
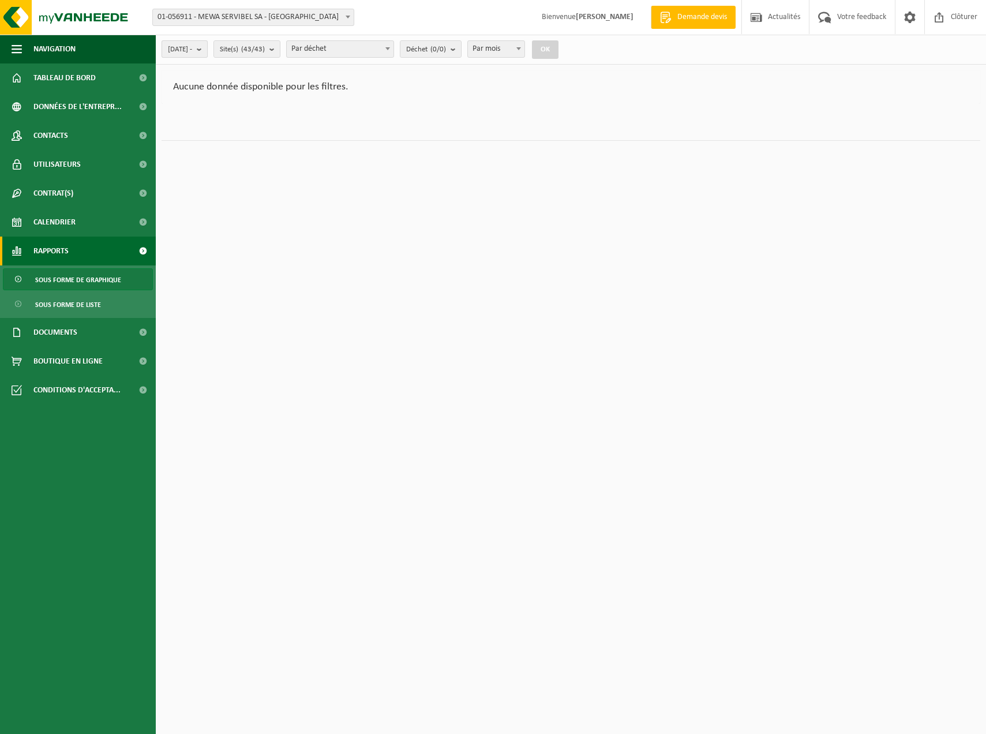
click at [208, 48] on button "[DATE] -" at bounding box center [184, 48] width 46 height 17
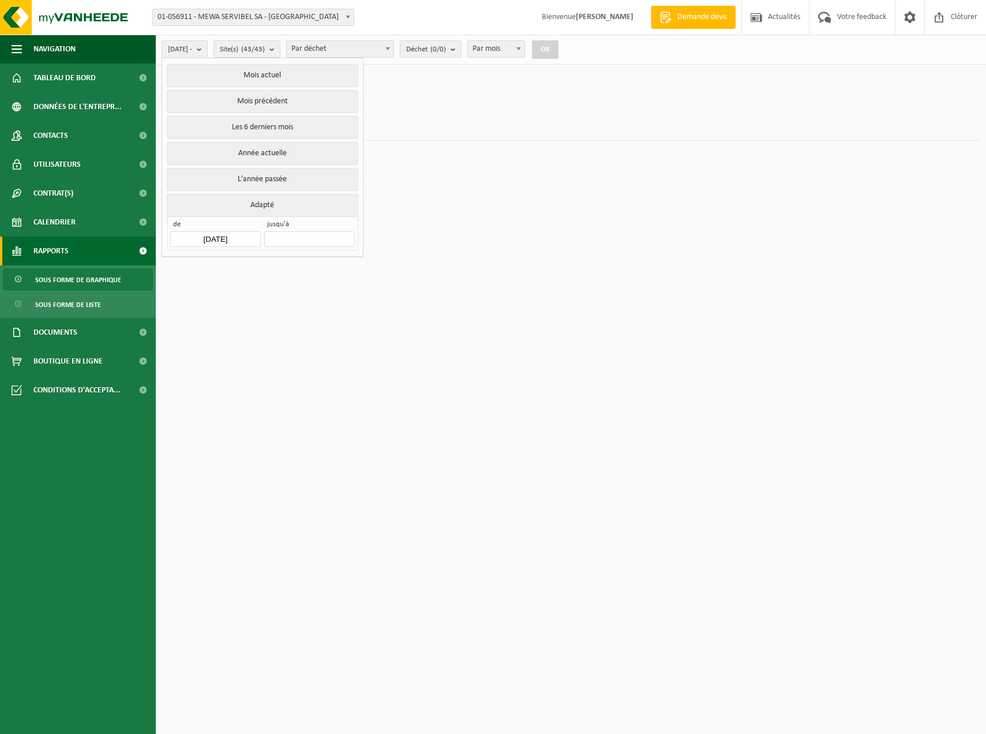
click at [434, 239] on html "Site: 01-056911 - MEWA SERVIBEL SA - [GEOGRAPHIC_DATA]-[GEOGRAPHIC_DATA]-BINCHE…" at bounding box center [493, 367] width 986 height 734
click at [923, 100] on div "Aucune donnée disponible pour les filtres." at bounding box center [570, 86] width 818 height 33
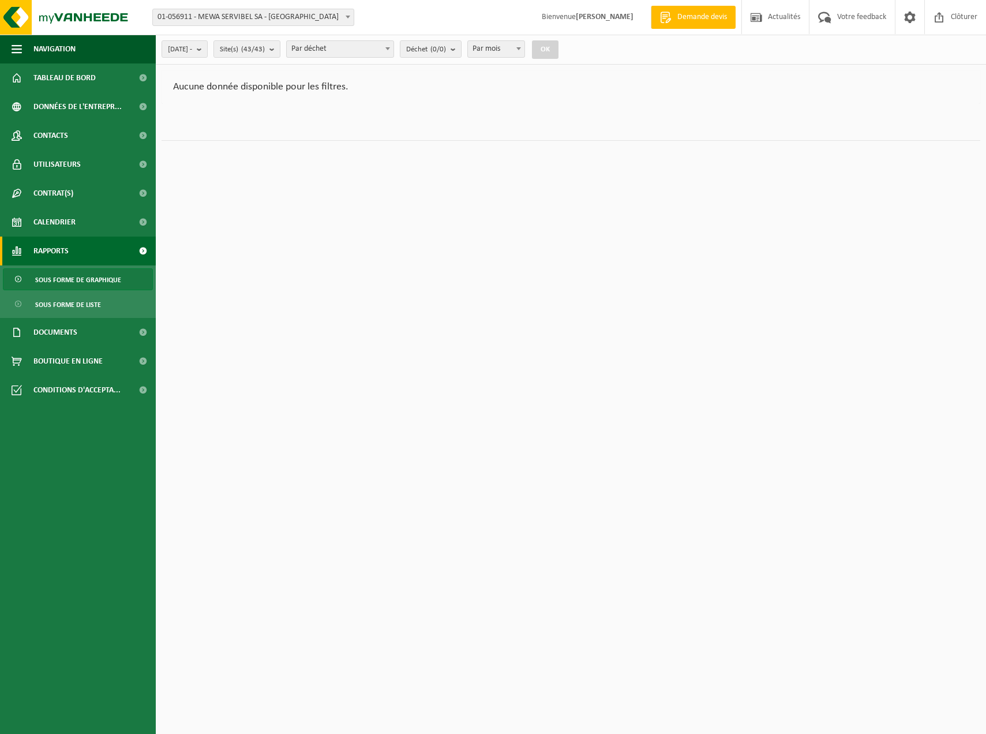
click at [931, 93] on div "Aucune donnée disponible pour les filtres." at bounding box center [570, 86] width 818 height 33
